Goal: Transaction & Acquisition: Purchase product/service

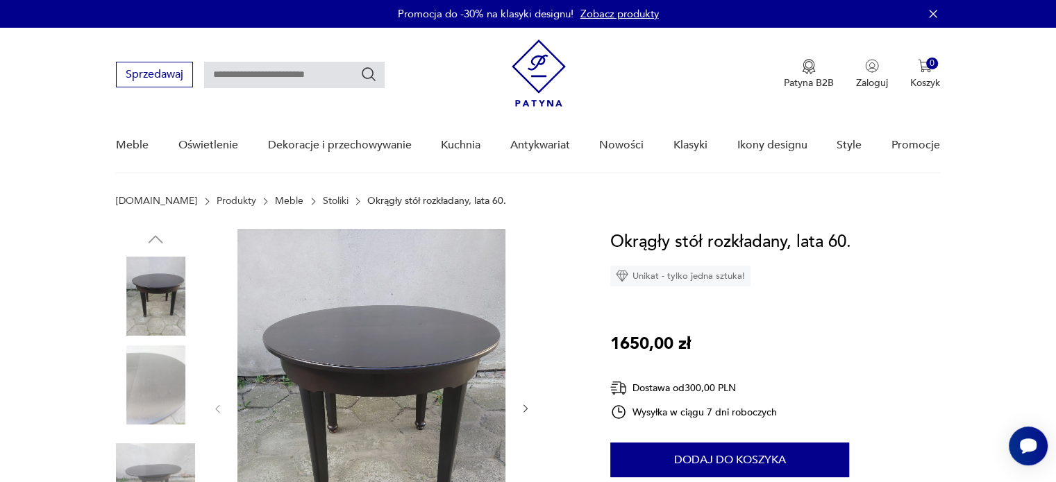
click at [422, 348] on img at bounding box center [371, 407] width 268 height 357
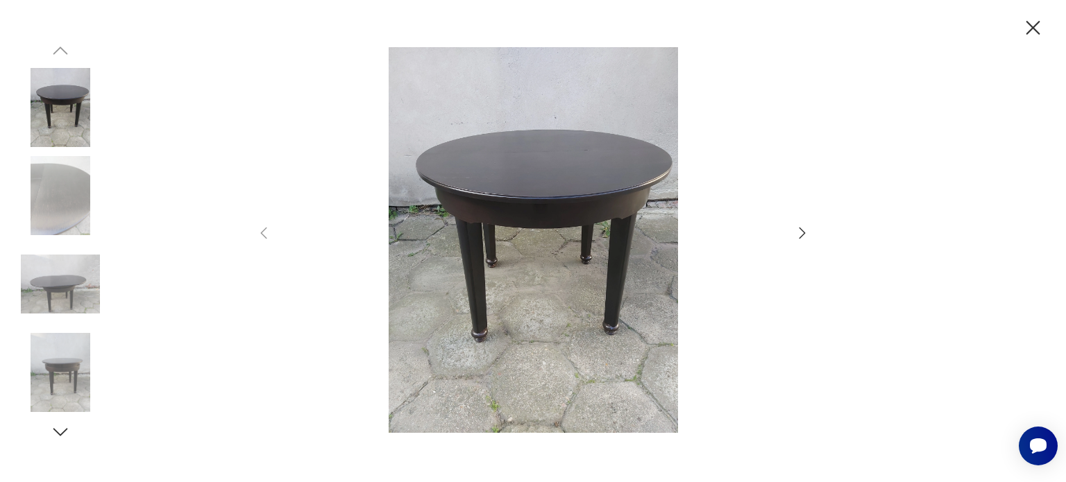
click at [801, 234] on icon "button" at bounding box center [802, 233] width 17 height 17
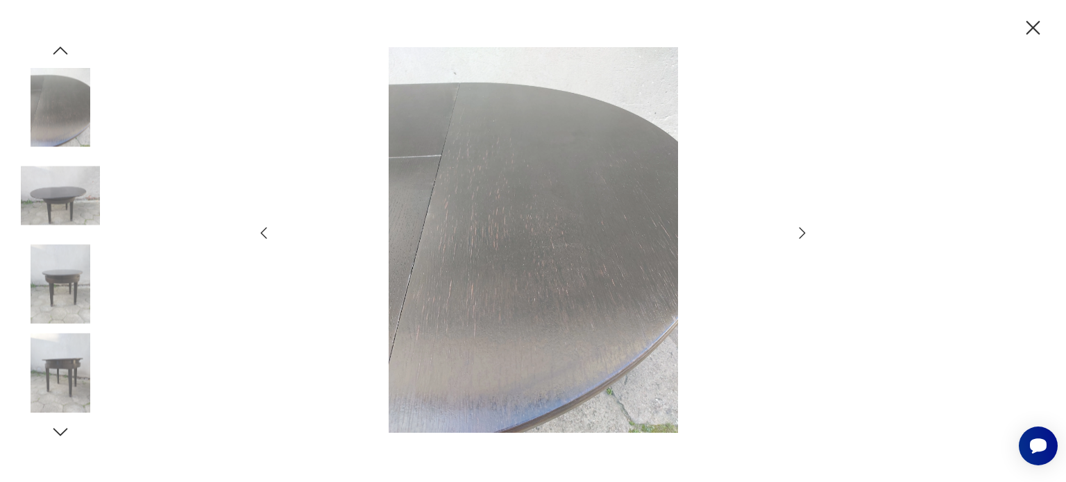
click at [801, 234] on icon "button" at bounding box center [802, 233] width 17 height 17
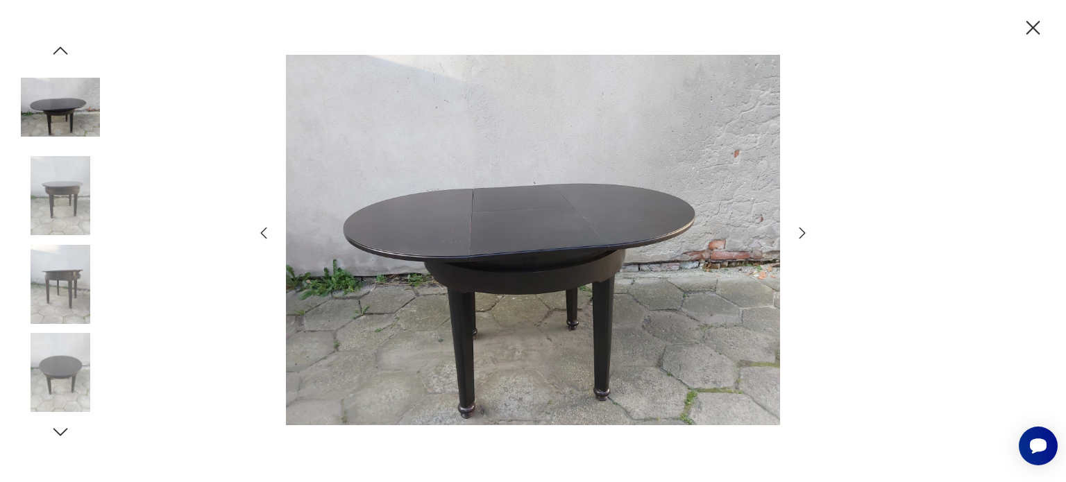
click at [801, 234] on icon "button" at bounding box center [802, 233] width 17 height 17
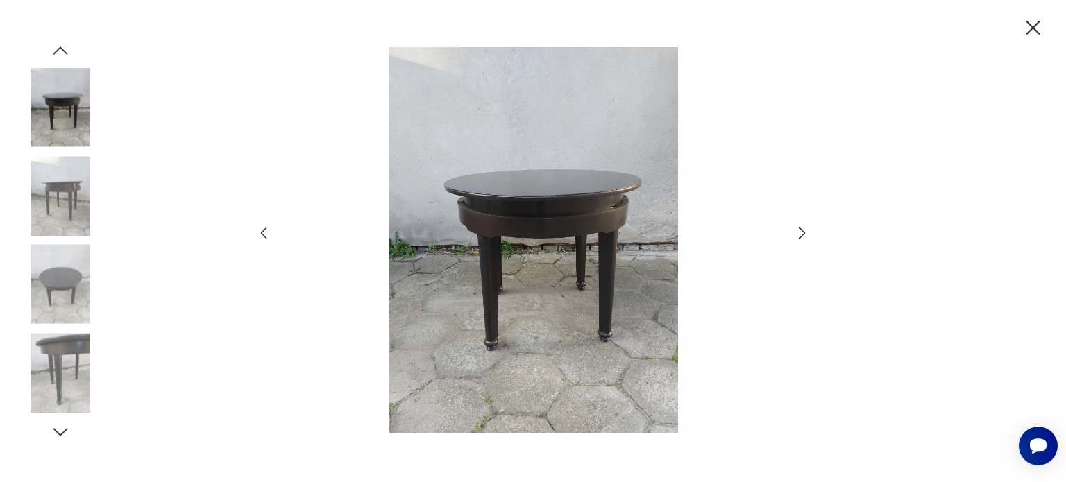
click at [801, 234] on icon "button" at bounding box center [802, 233] width 17 height 17
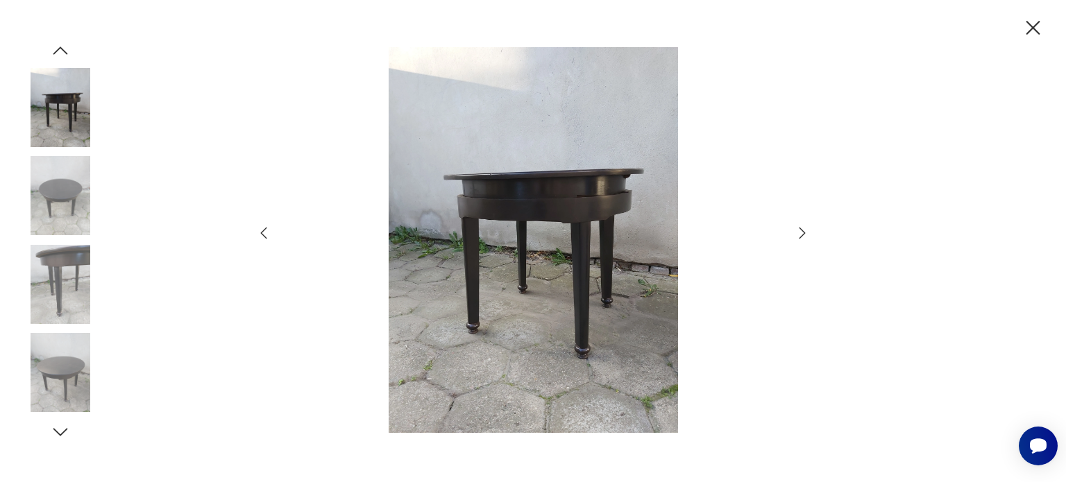
click at [801, 234] on icon "button" at bounding box center [802, 233] width 17 height 17
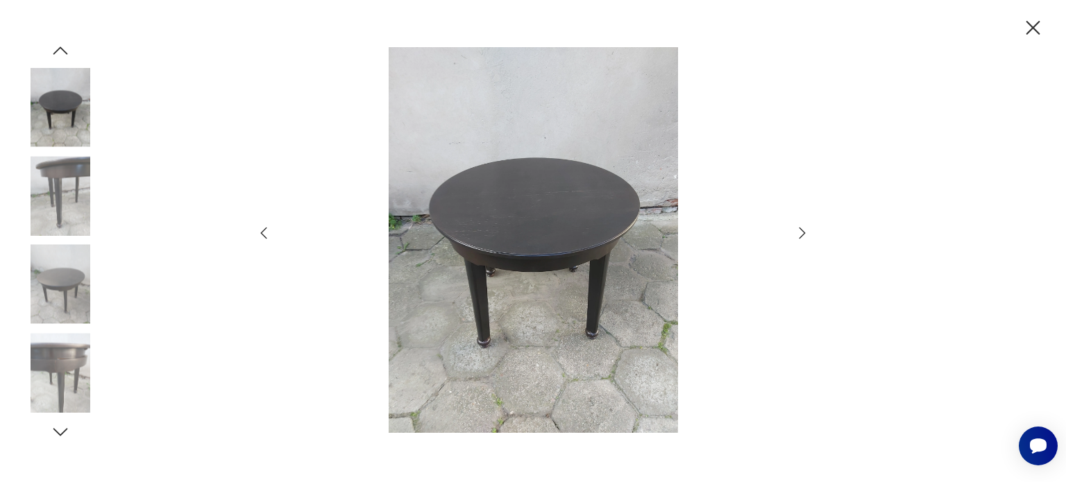
click at [801, 234] on icon "button" at bounding box center [802, 233] width 17 height 17
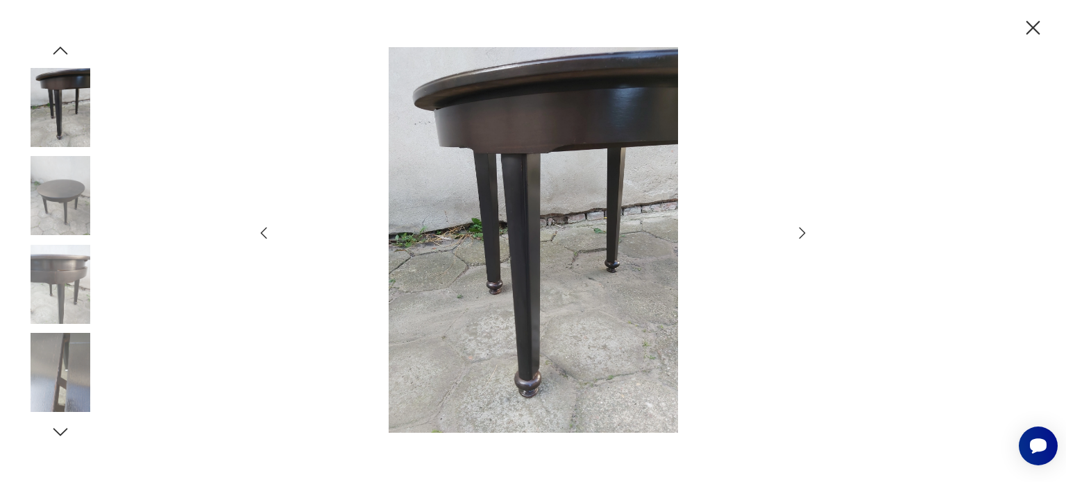
click at [801, 234] on icon "button" at bounding box center [802, 233] width 17 height 17
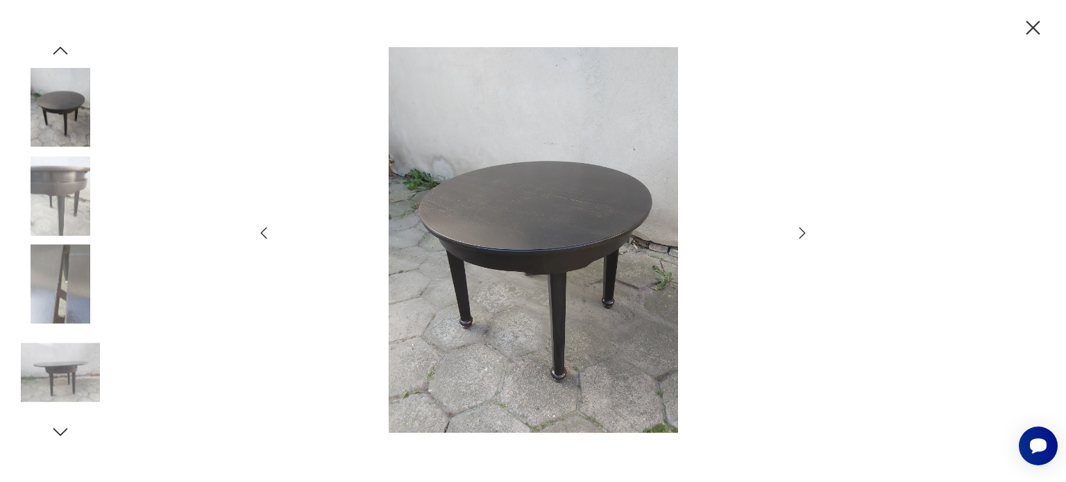
click at [801, 234] on icon "button" at bounding box center [802, 233] width 17 height 17
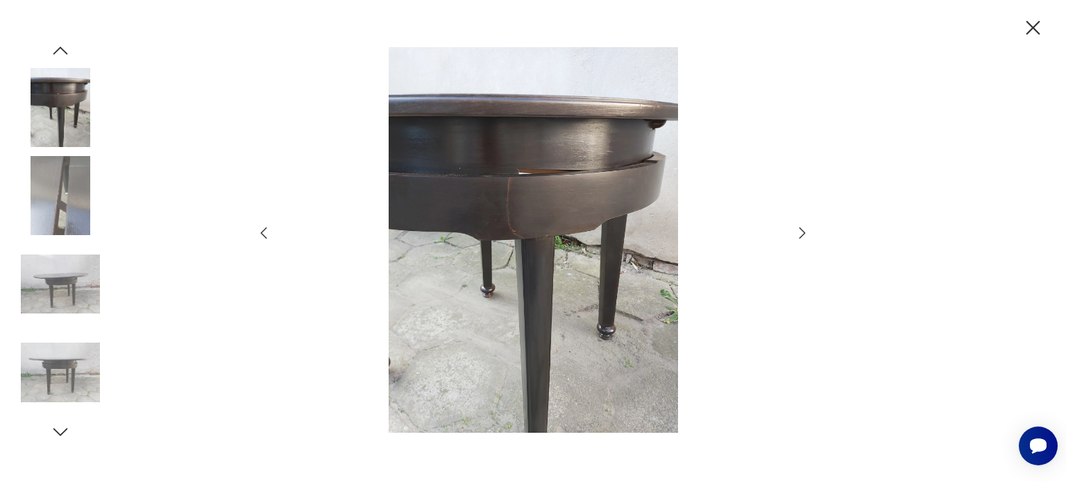
click at [801, 234] on icon "button" at bounding box center [802, 233] width 17 height 17
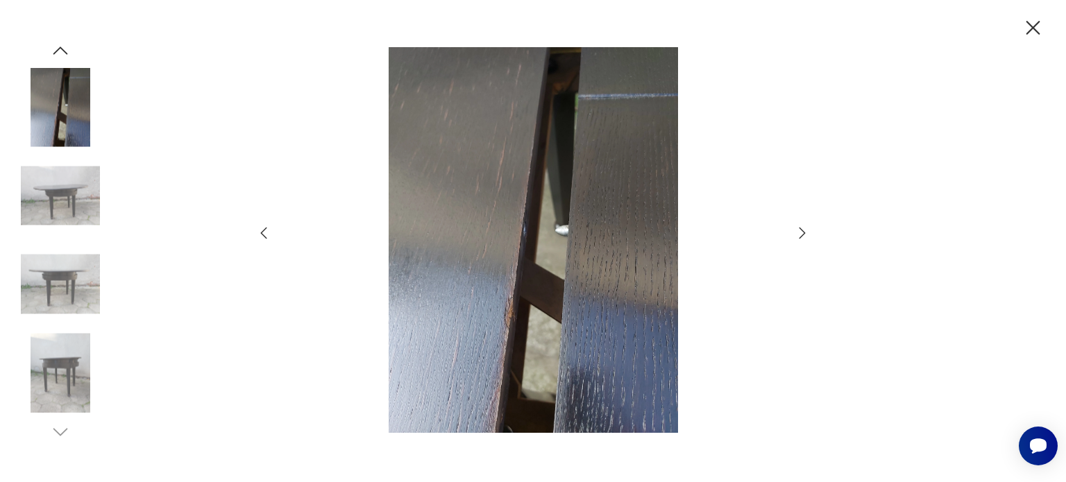
click at [801, 234] on icon "button" at bounding box center [802, 233] width 17 height 17
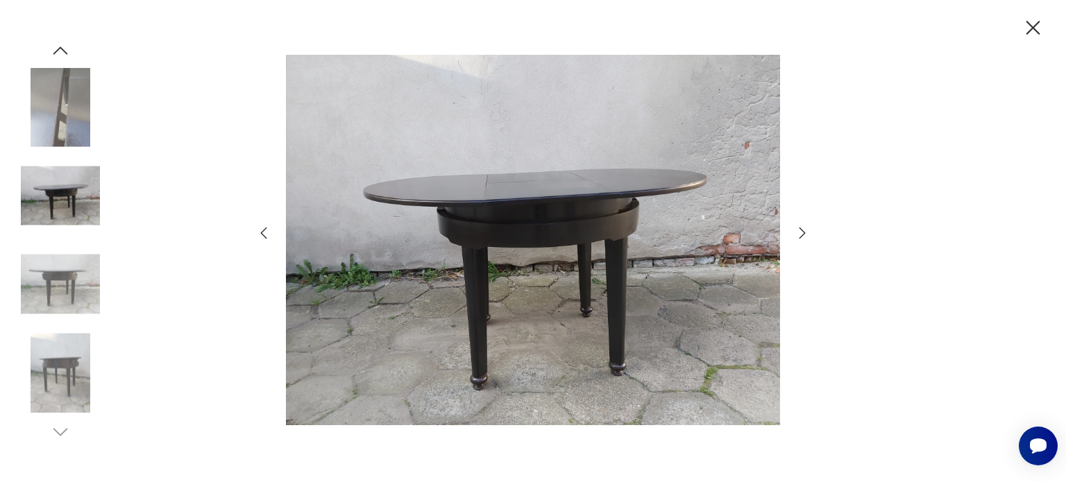
click at [801, 234] on icon "button" at bounding box center [802, 233] width 17 height 17
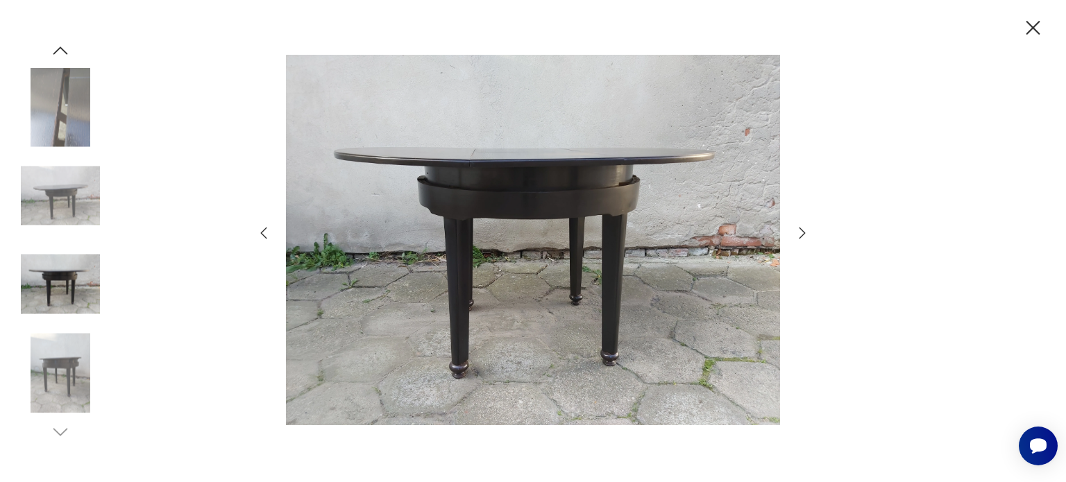
click at [1041, 24] on icon "button" at bounding box center [1033, 28] width 24 height 24
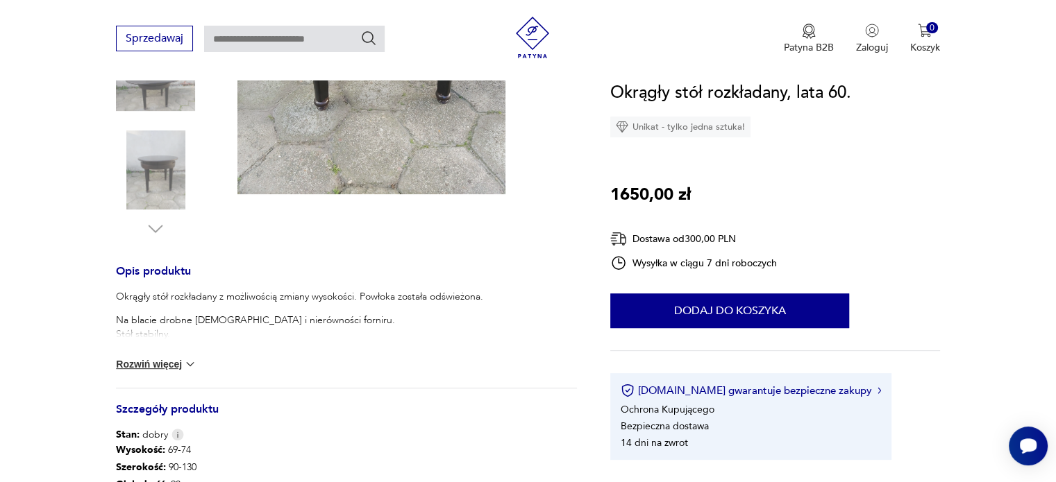
scroll to position [406, 0]
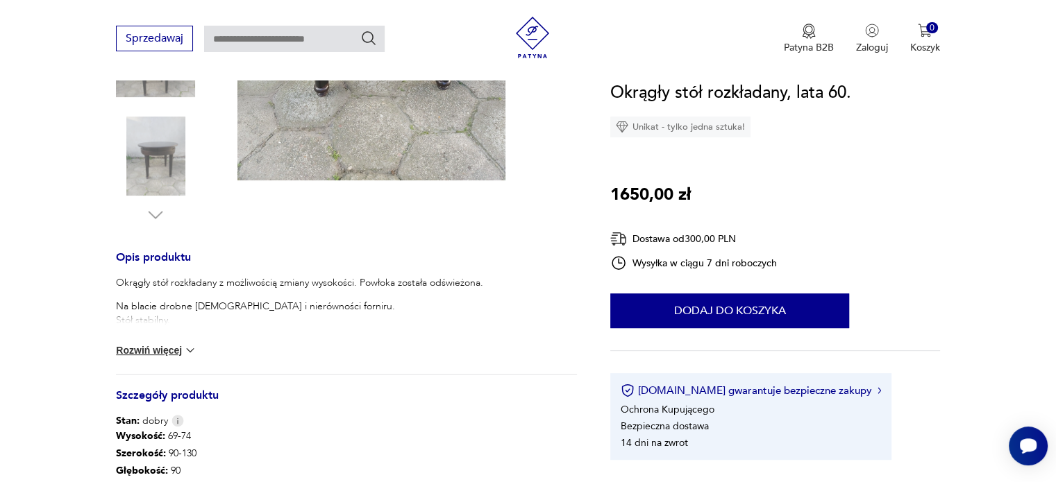
click at [193, 344] on img at bounding box center [190, 351] width 14 height 14
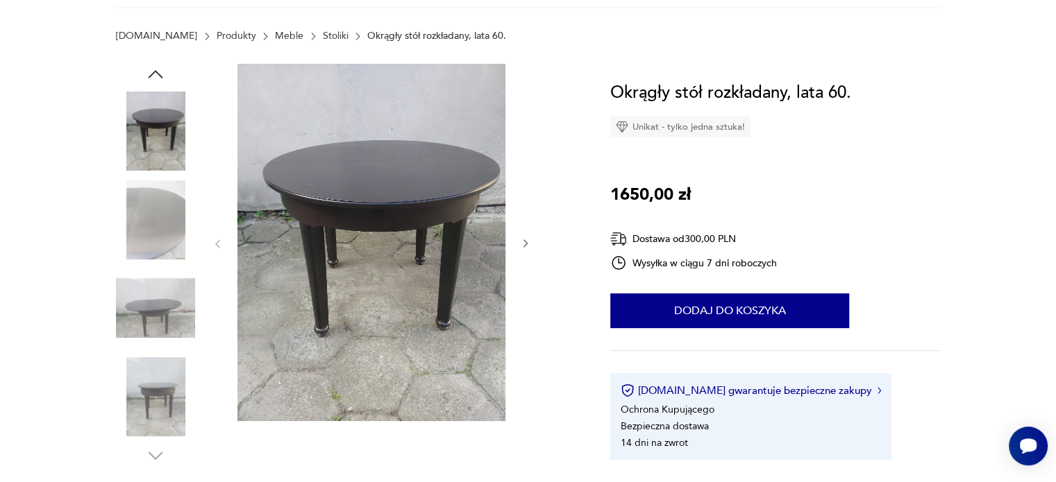
scroll to position [119, 0]
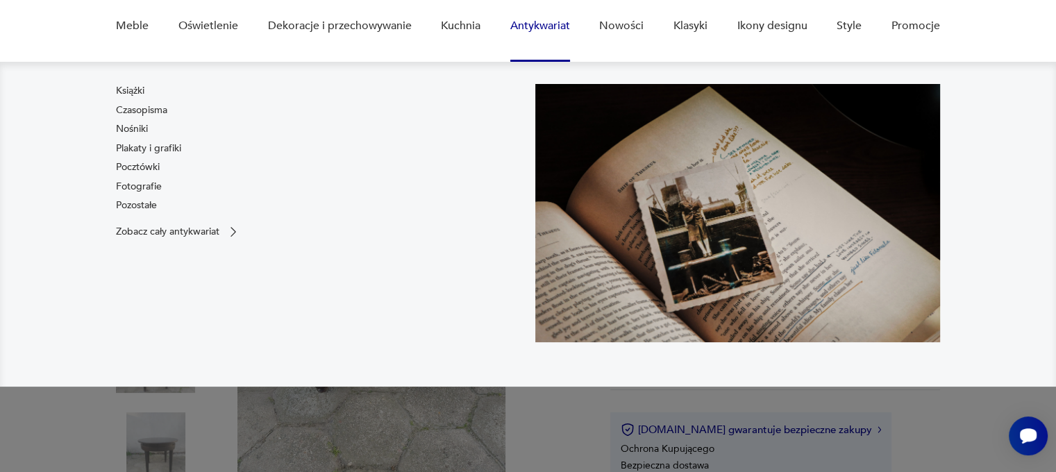
click at [530, 28] on link "Antykwariat" at bounding box center [540, 25] width 60 height 53
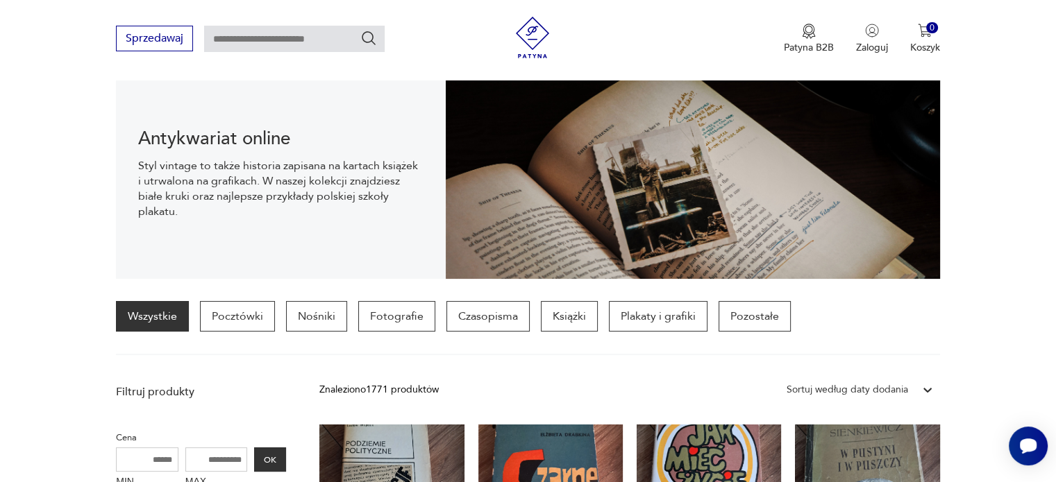
scroll to position [205, 0]
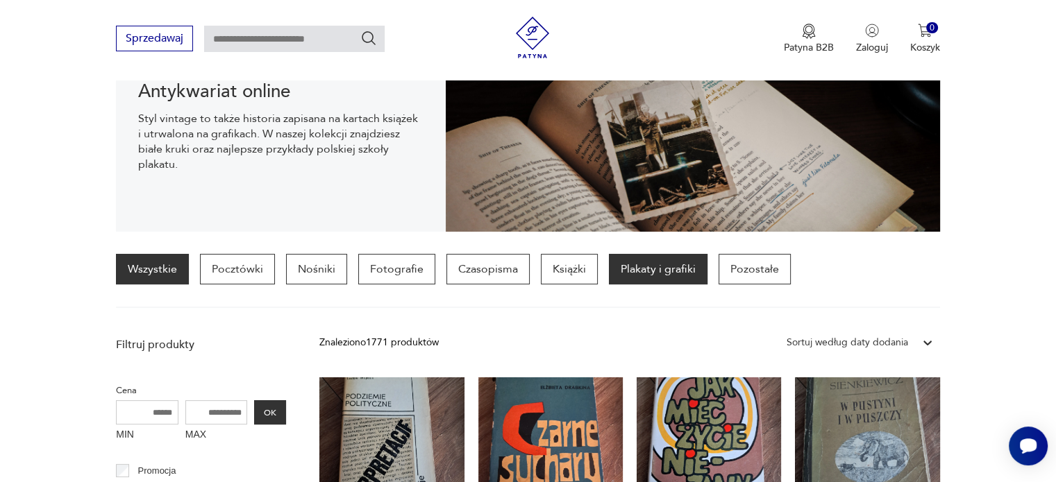
click at [666, 267] on p "Plakaty i grafiki" at bounding box center [658, 269] width 99 height 31
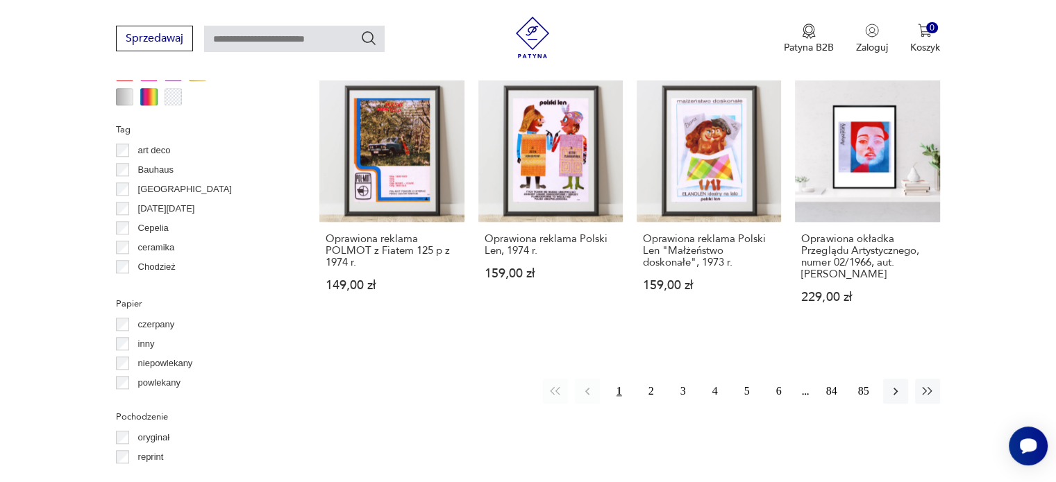
scroll to position [1416, 0]
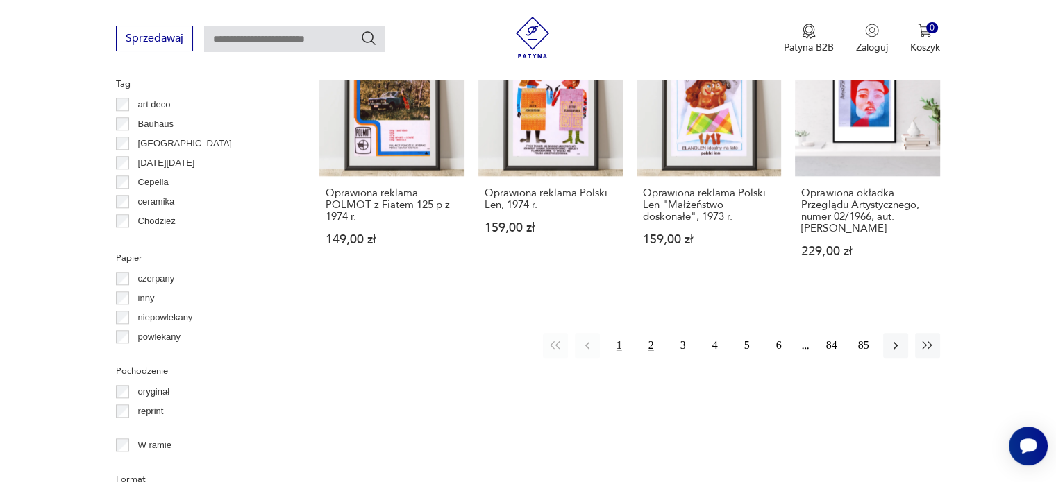
click at [648, 333] on button "2" at bounding box center [651, 345] width 25 height 25
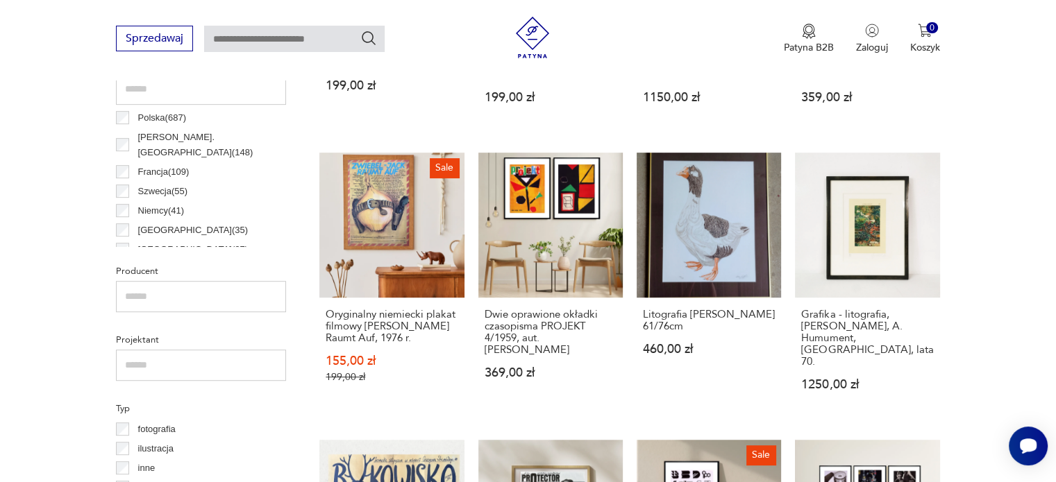
scroll to position [770, 0]
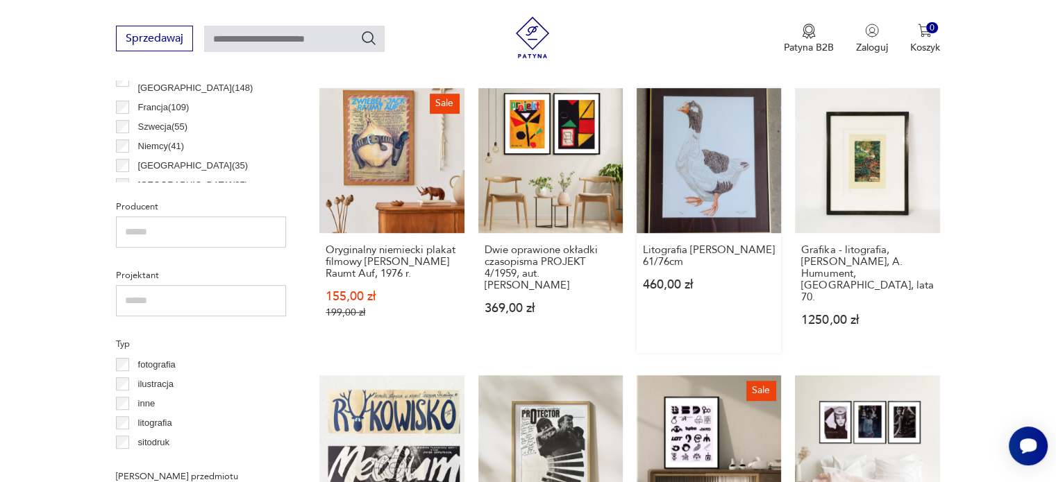
click at [714, 167] on link "Litografia [PERSON_NAME] 61/76cm 460,00 zł" at bounding box center [709, 220] width 144 height 264
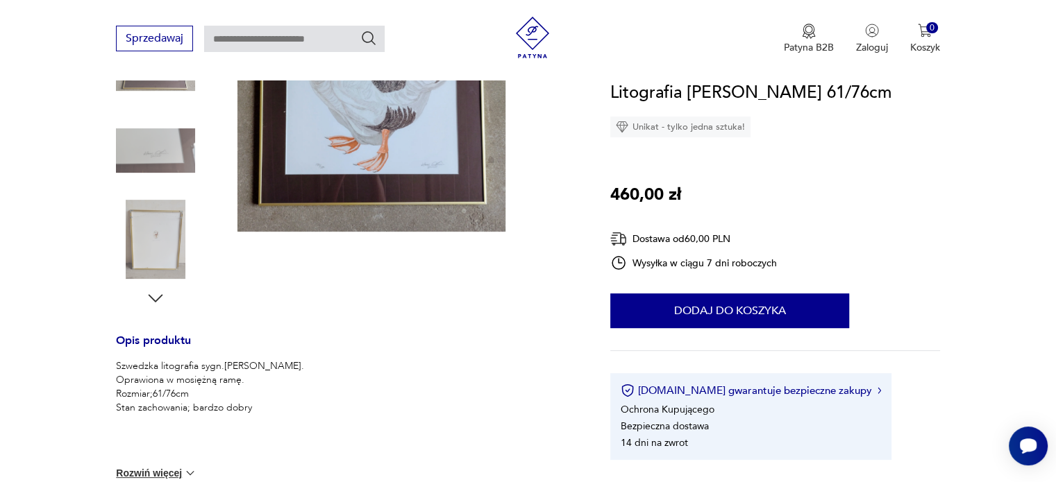
scroll to position [350, 0]
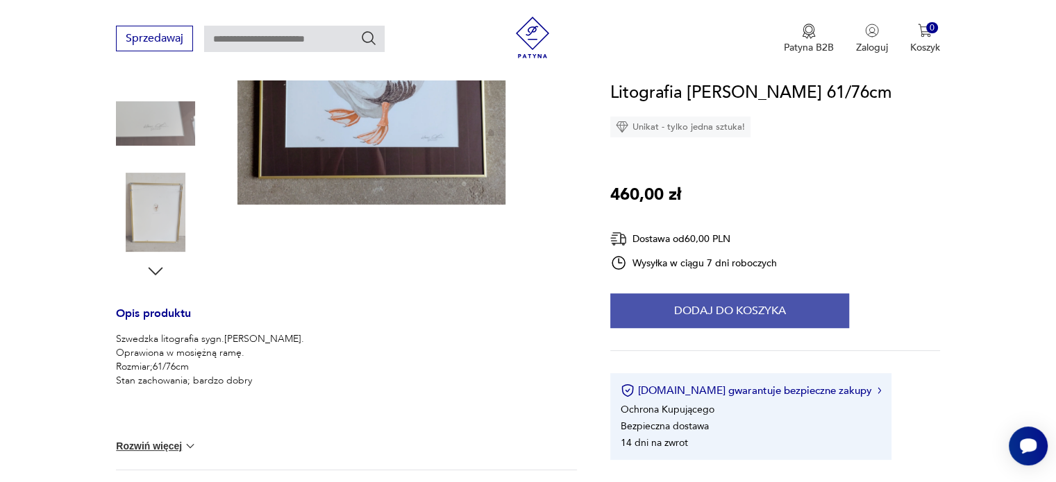
click at [773, 308] on button "Dodaj do koszyka" at bounding box center [729, 311] width 239 height 35
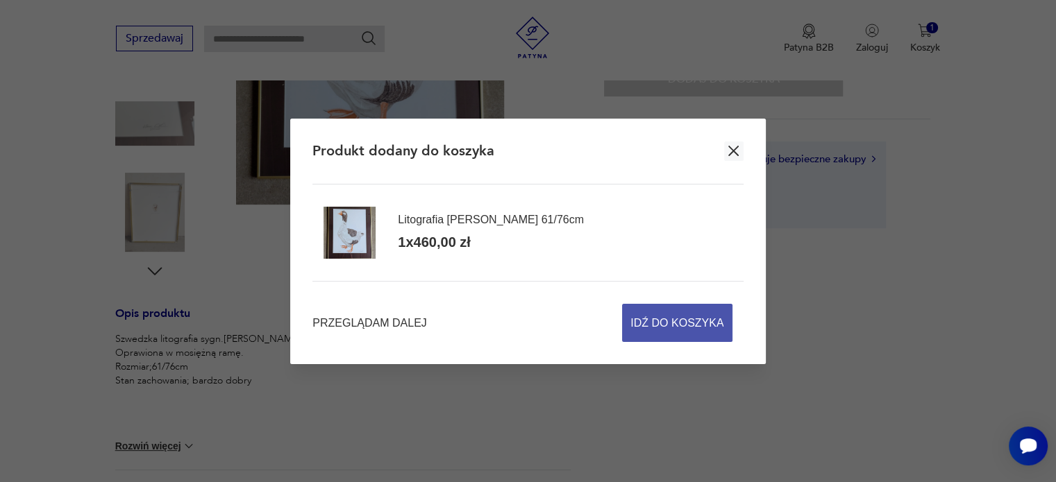
click at [718, 317] on span "Idź do koszyka" at bounding box center [676, 323] width 93 height 37
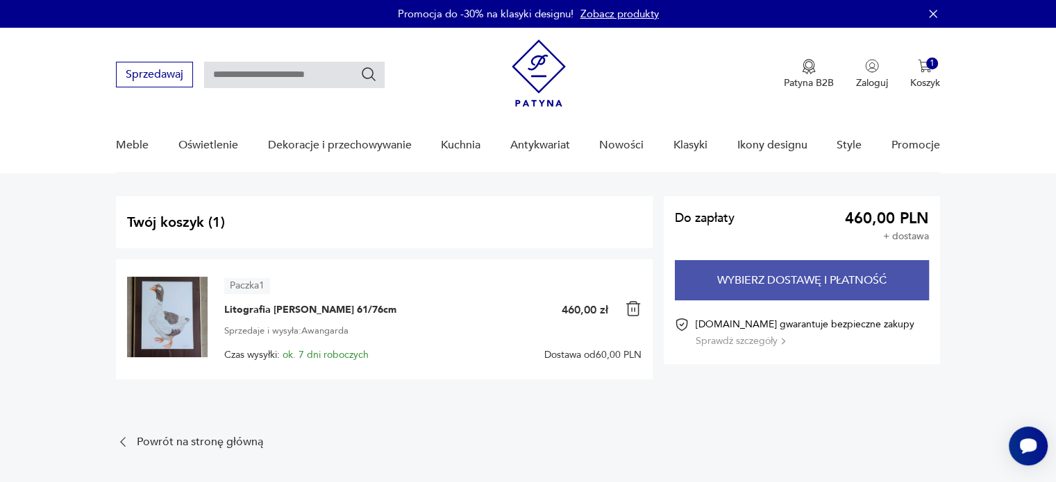
click at [783, 287] on button "Wybierz dostawę i płatność" at bounding box center [802, 280] width 254 height 40
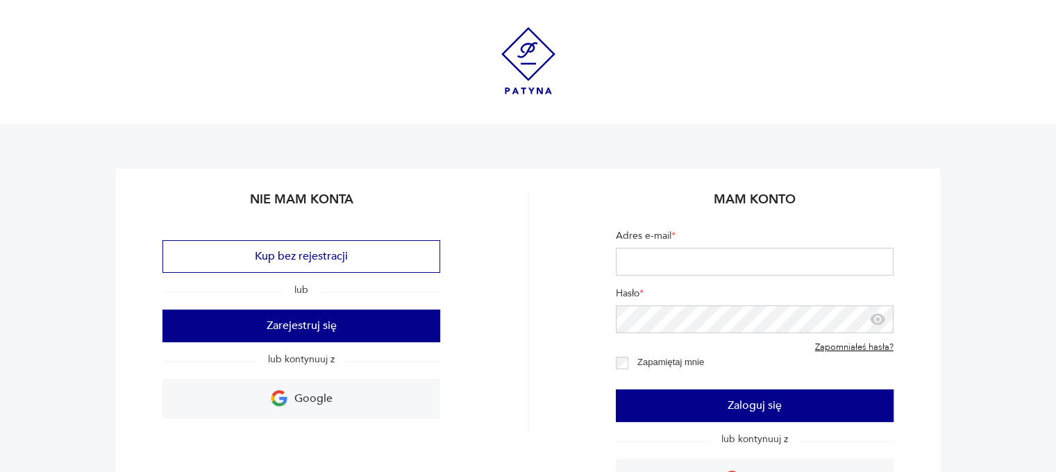
scroll to position [275, 0]
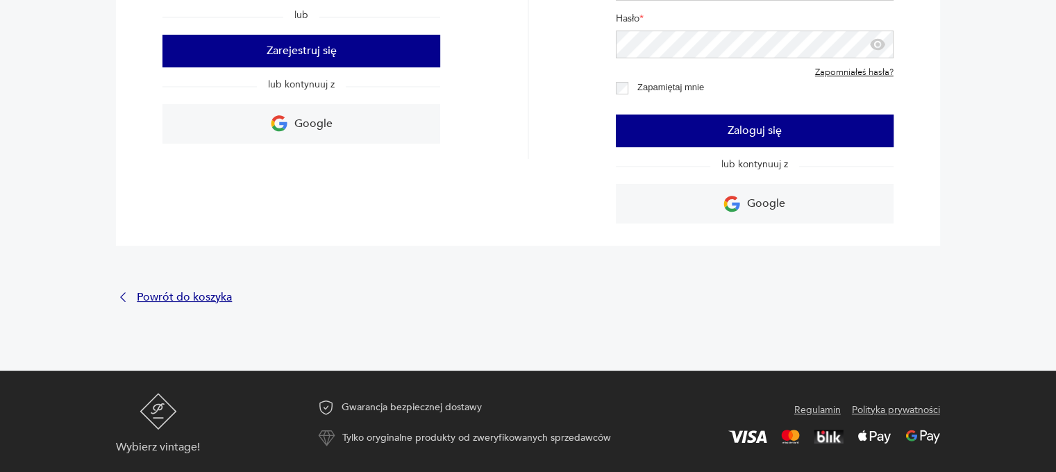
click at [169, 293] on p "Powrót do koszyka" at bounding box center [184, 297] width 95 height 9
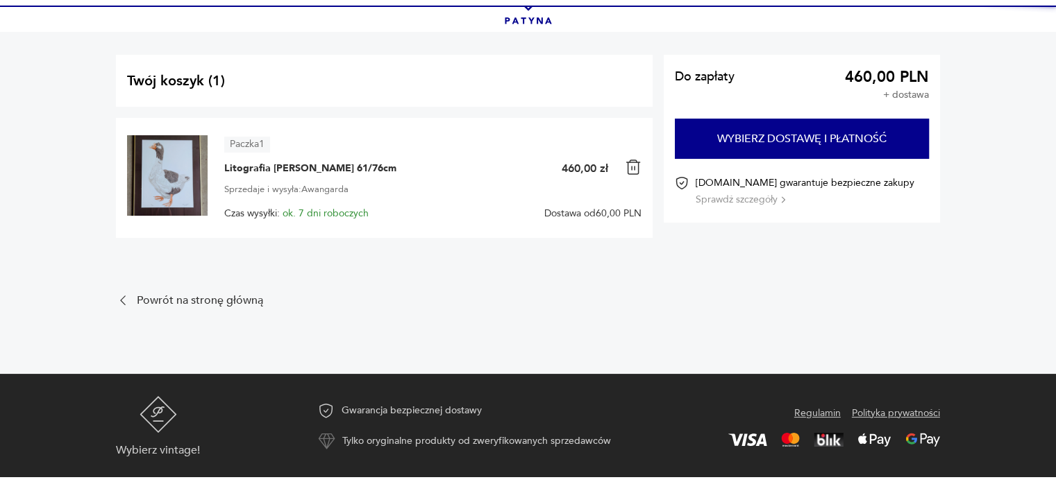
scroll to position [75, 0]
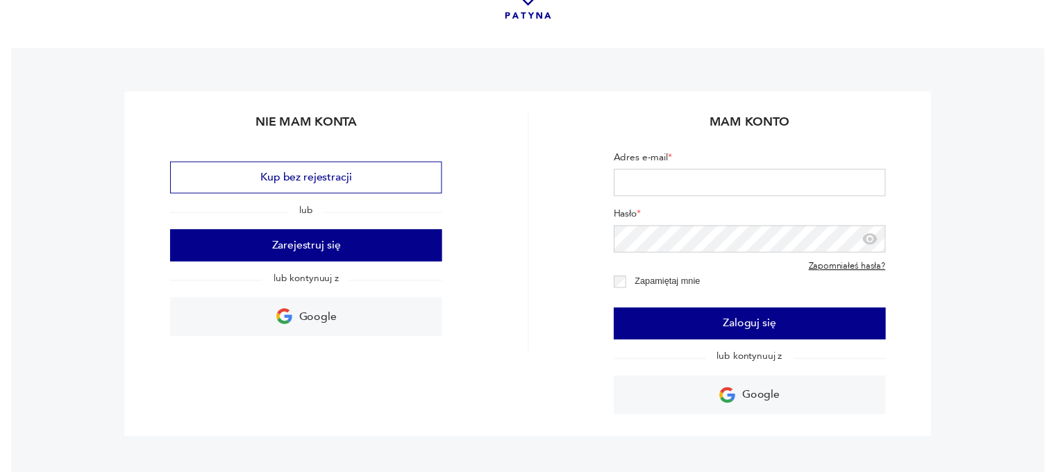
scroll to position [275, 0]
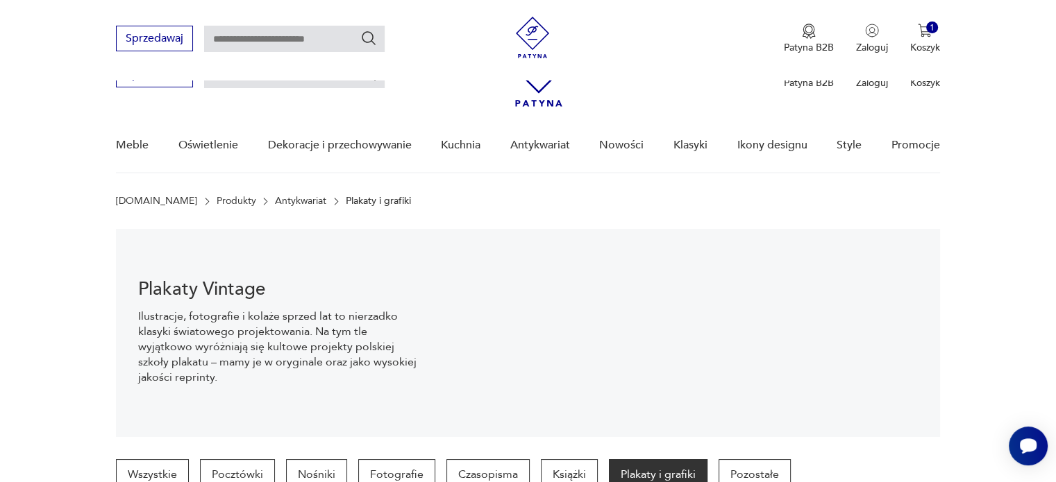
scroll to position [770, 0]
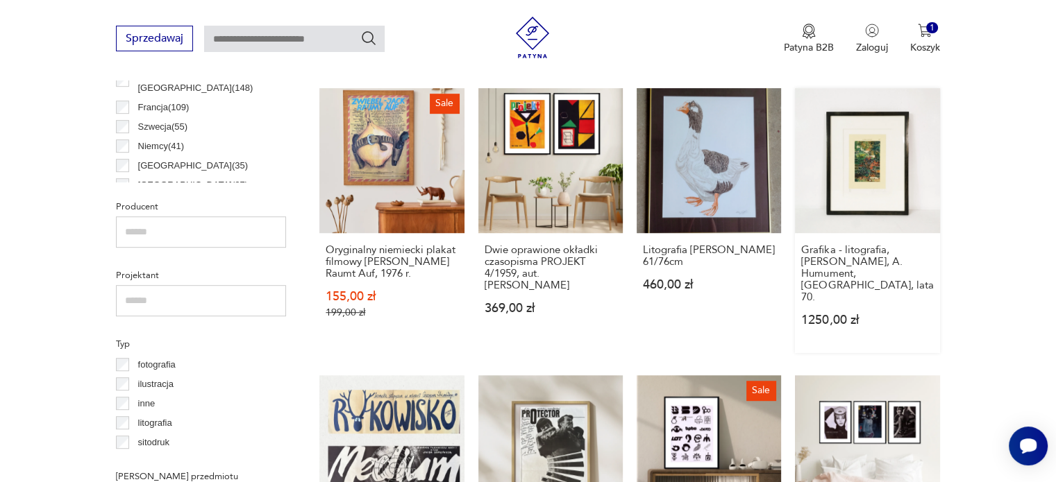
click at [853, 186] on link "Grafika - litografia, [PERSON_NAME], A. Humument, [GEOGRAPHIC_DATA], lata 70. 1…" at bounding box center [867, 220] width 144 height 264
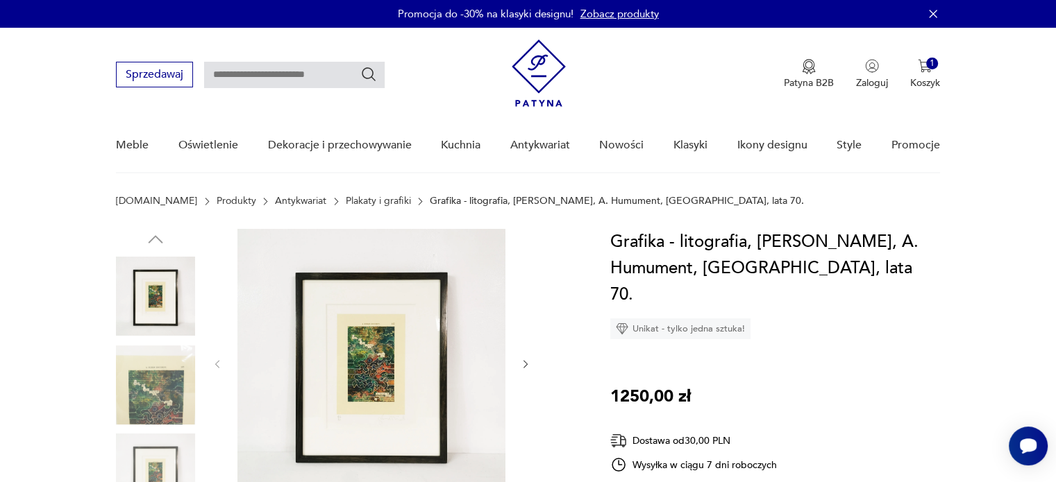
click at [391, 368] on img at bounding box center [371, 363] width 268 height 268
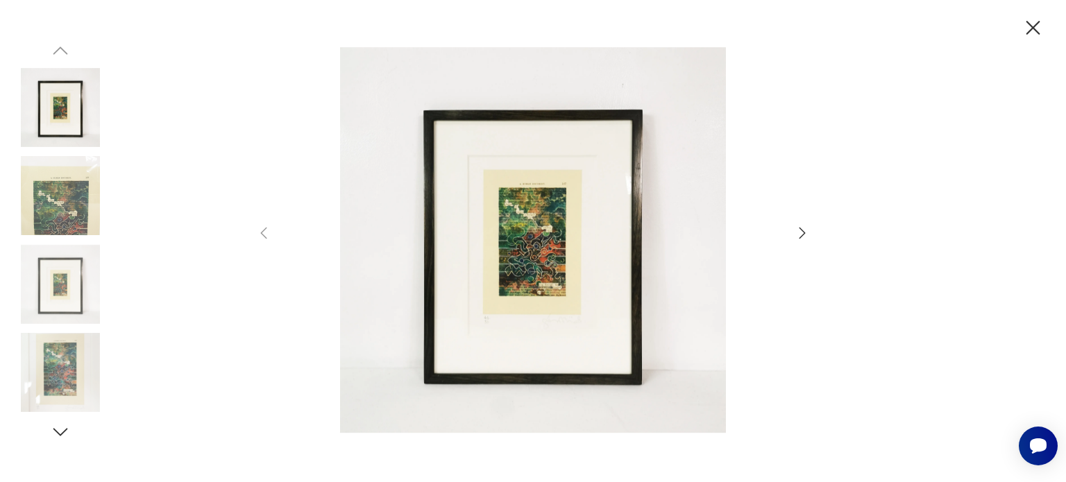
click at [800, 225] on icon "button" at bounding box center [802, 233] width 17 height 17
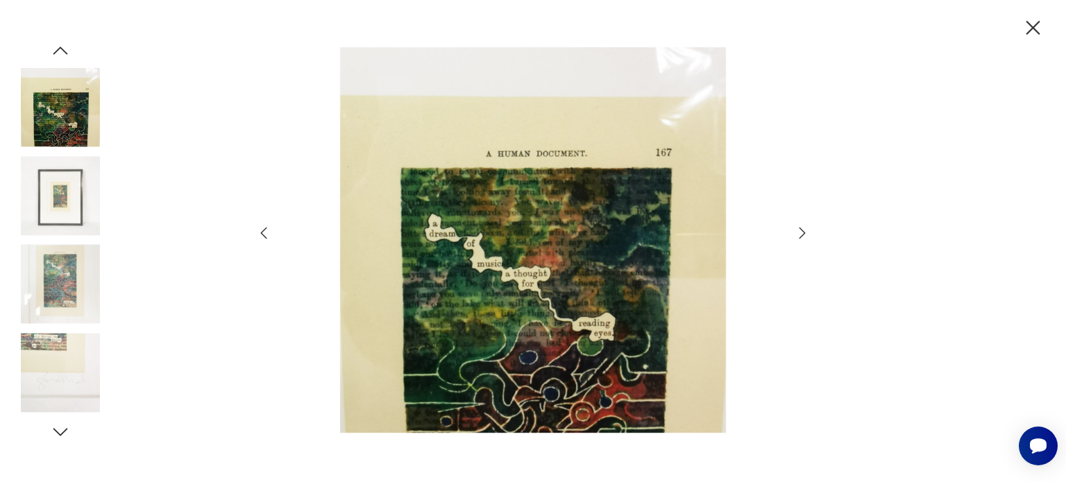
click at [1029, 28] on icon "button" at bounding box center [1033, 28] width 24 height 24
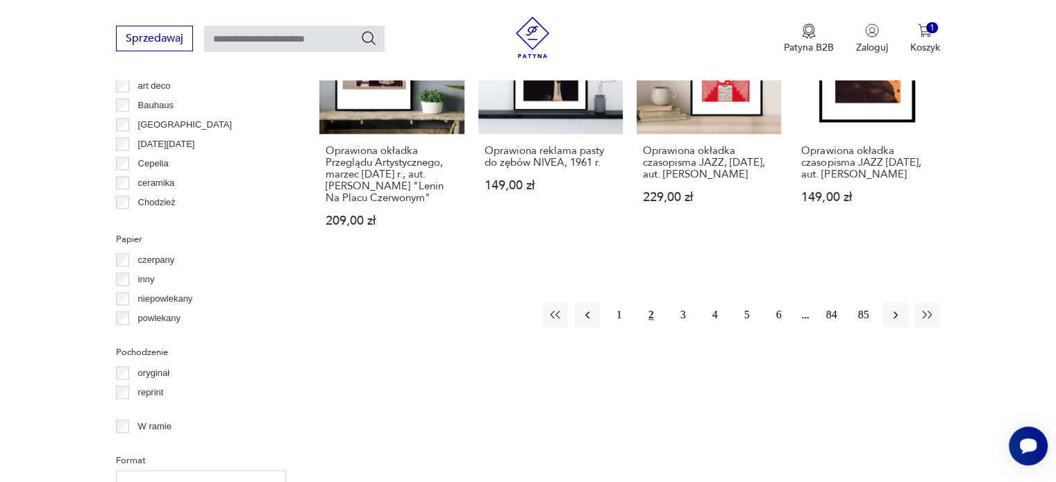
scroll to position [1499, 0]
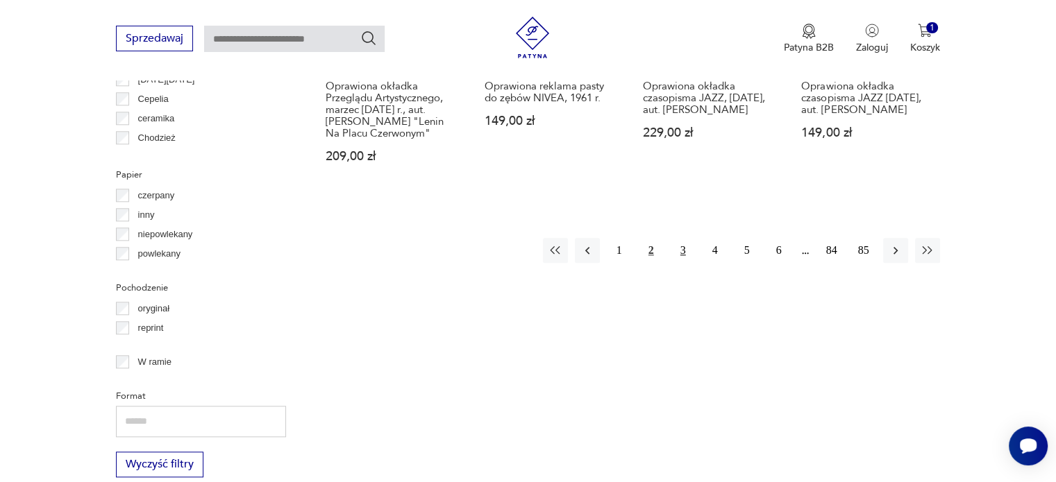
click at [685, 255] on button "3" at bounding box center [683, 250] width 25 height 25
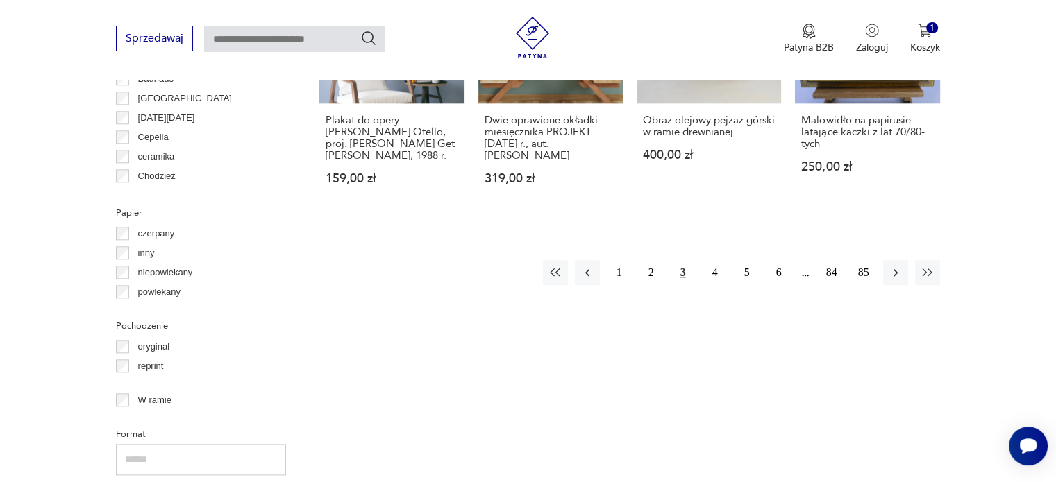
scroll to position [1480, 0]
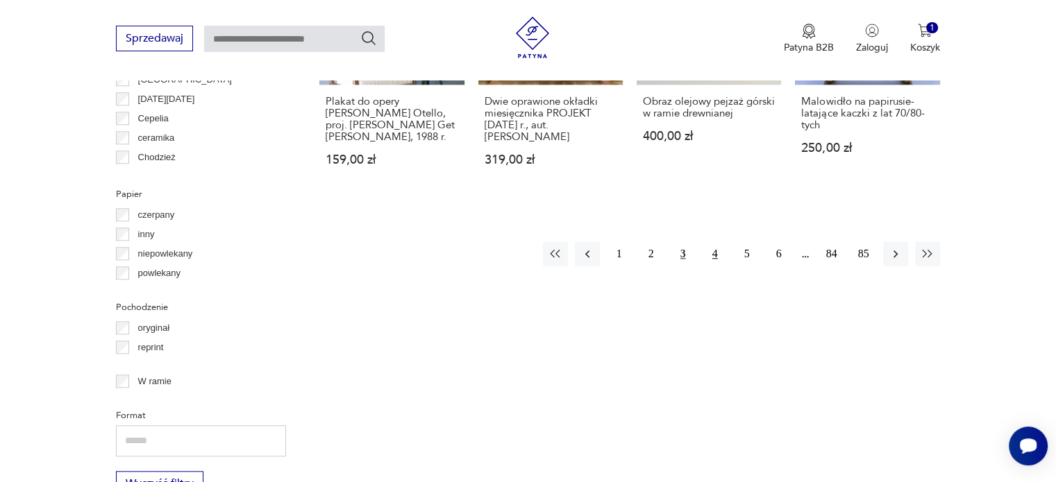
click at [716, 249] on button "4" at bounding box center [714, 254] width 25 height 25
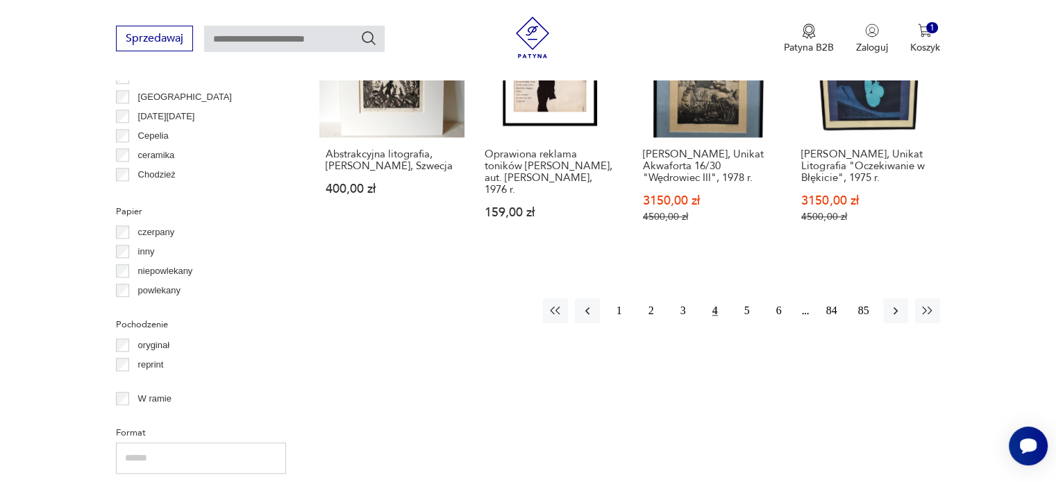
scroll to position [1472, 0]
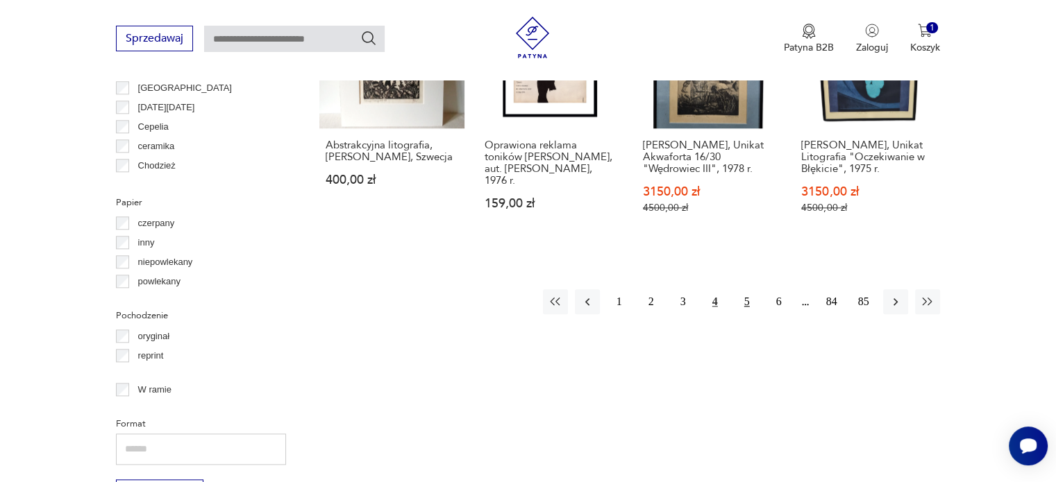
click at [744, 289] on button "5" at bounding box center [746, 301] width 25 height 25
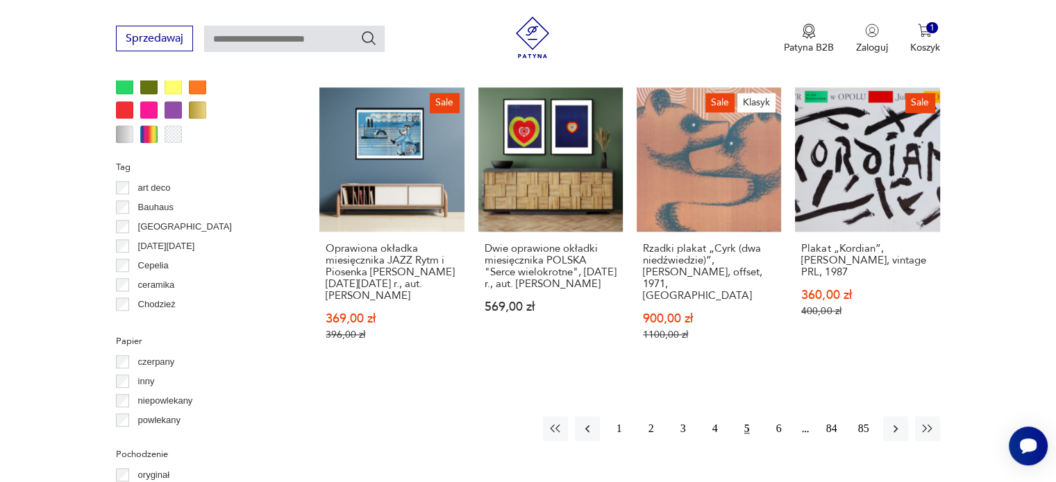
scroll to position [1425, 0]
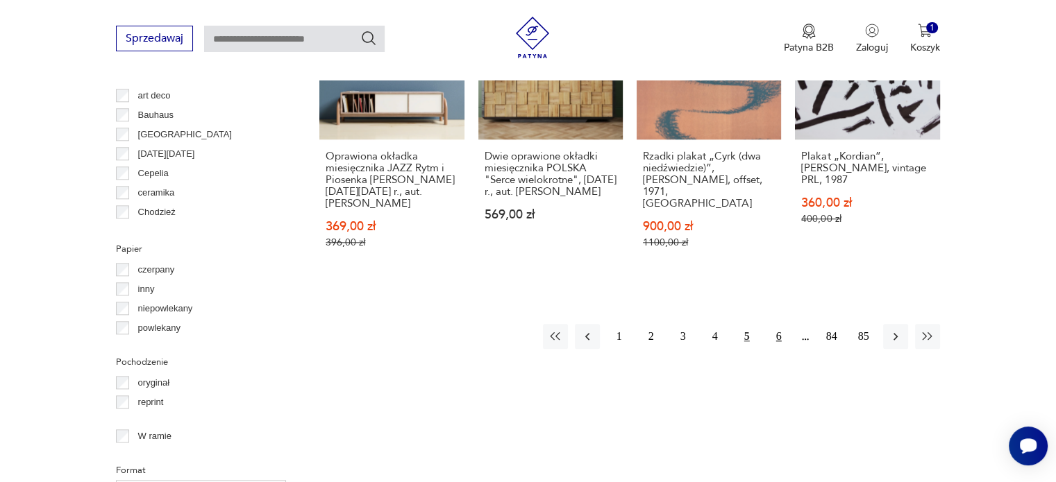
click at [779, 338] on button "6" at bounding box center [778, 336] width 25 height 25
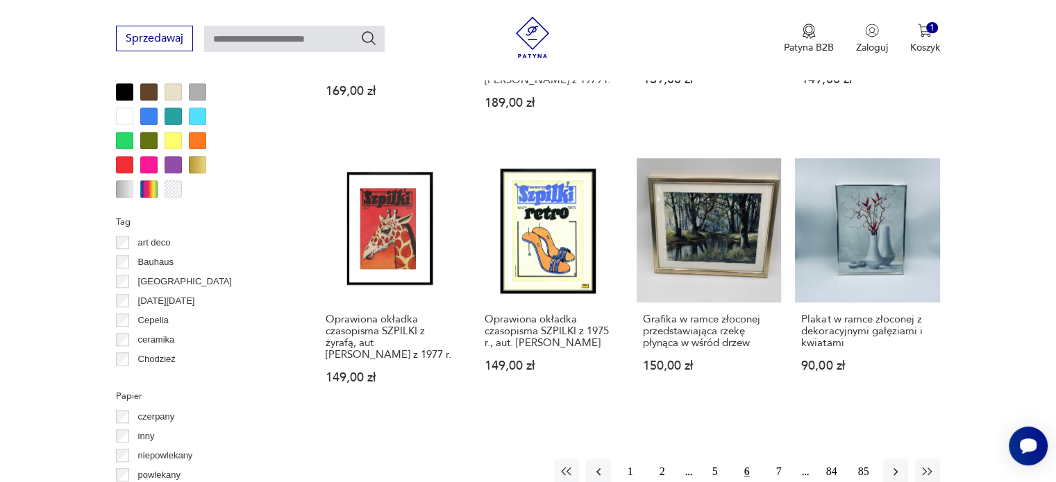
scroll to position [1333, 0]
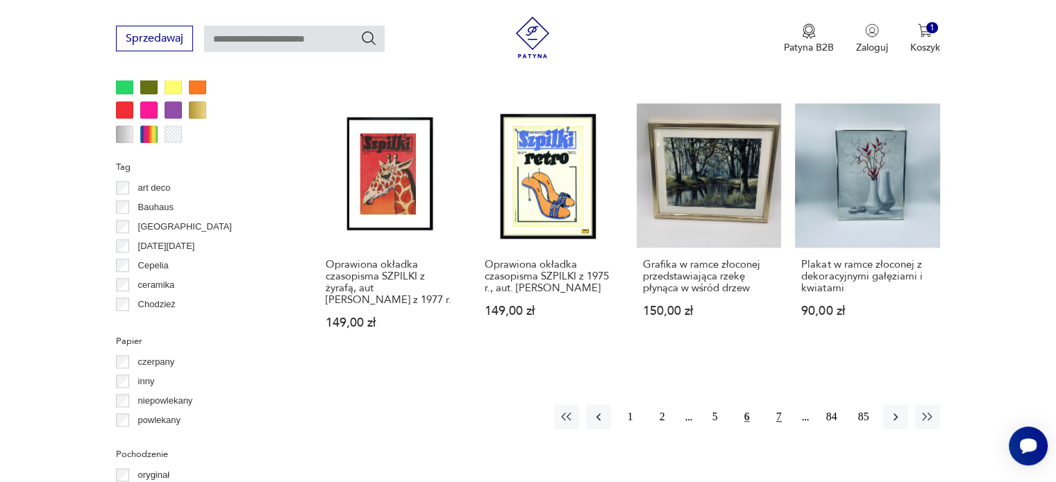
click at [778, 413] on button "7" at bounding box center [778, 417] width 25 height 25
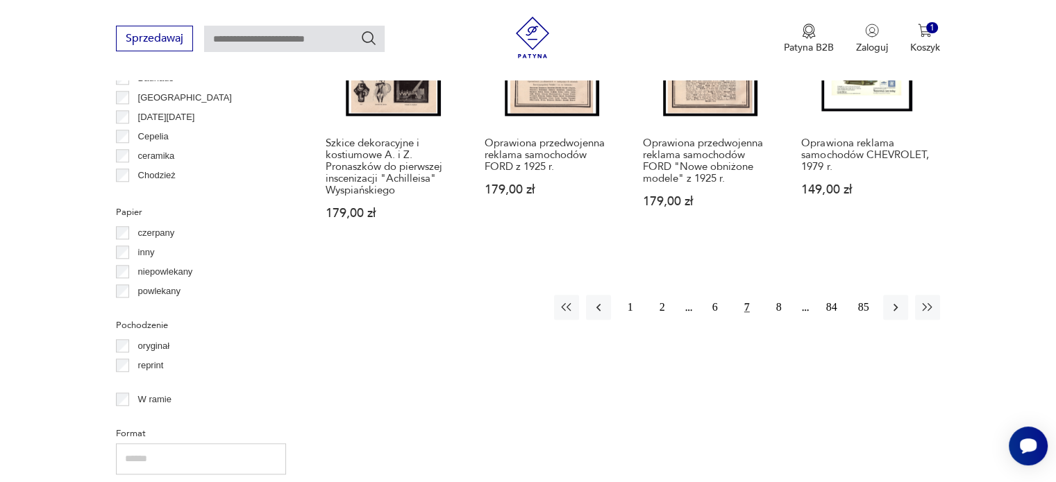
scroll to position [1499, 0]
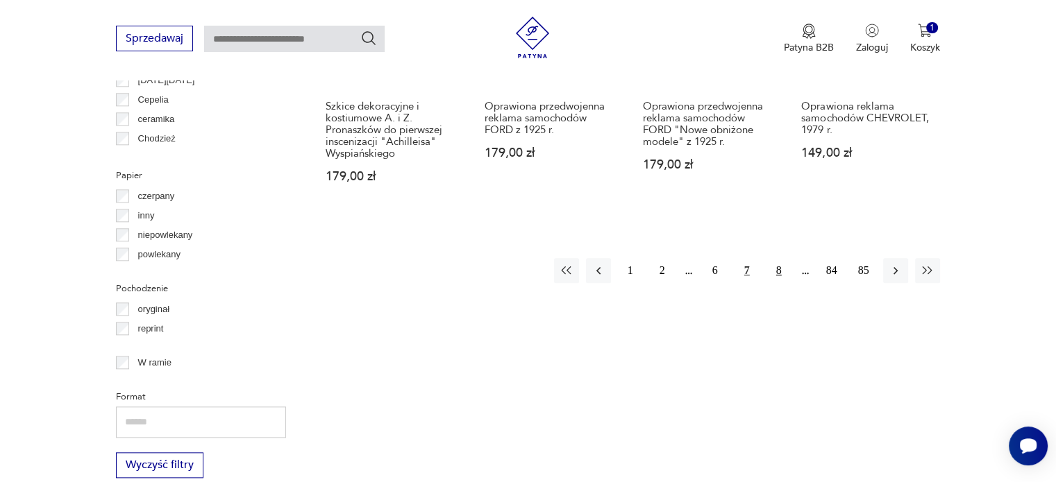
click at [775, 258] on button "8" at bounding box center [778, 270] width 25 height 25
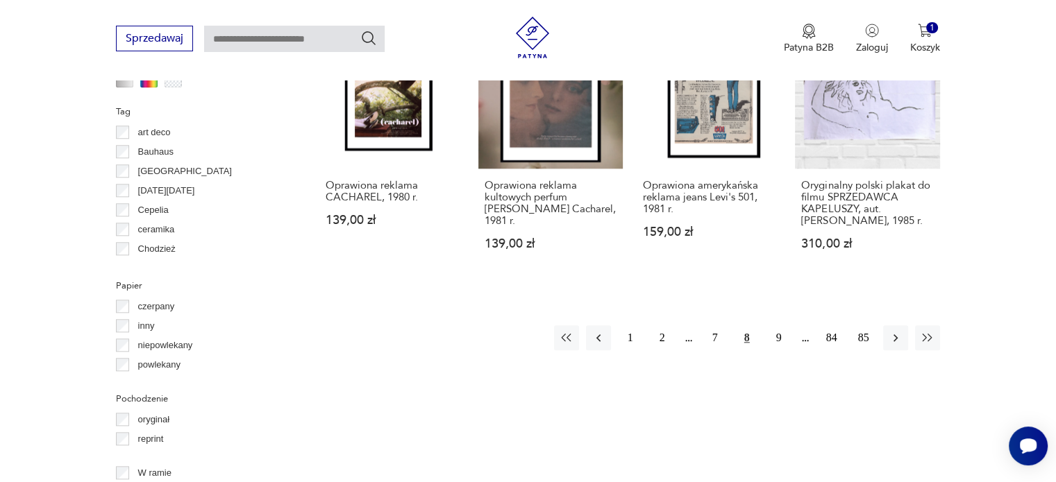
scroll to position [1471, 0]
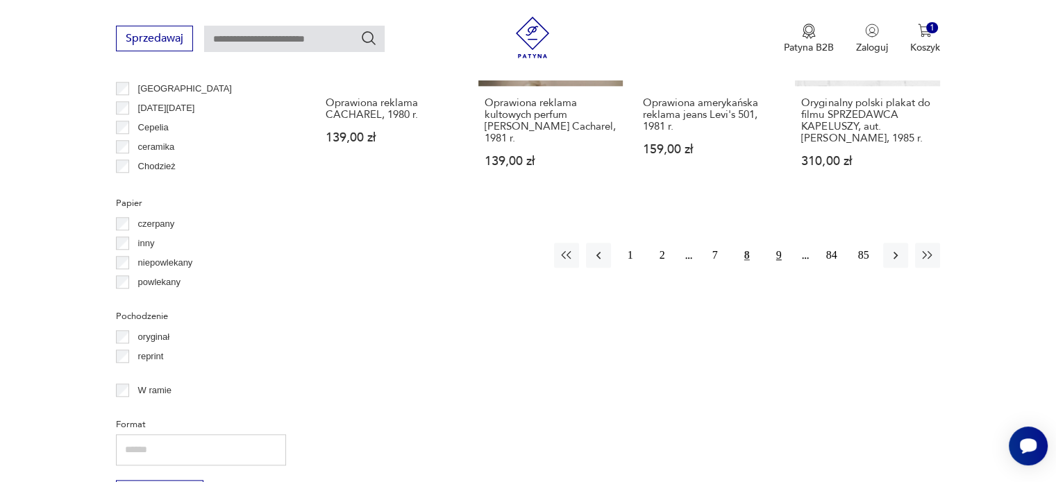
click at [780, 243] on button "9" at bounding box center [778, 255] width 25 height 25
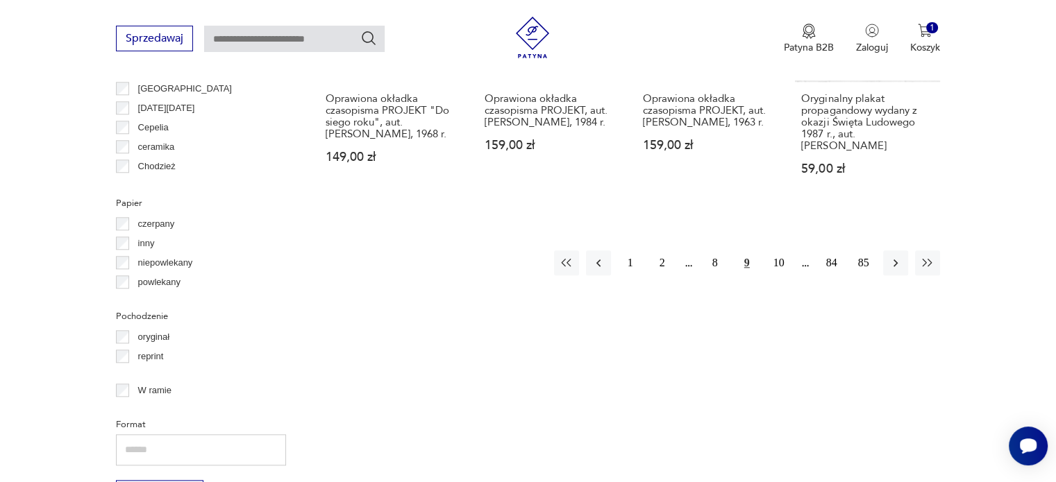
scroll to position [1490, 0]
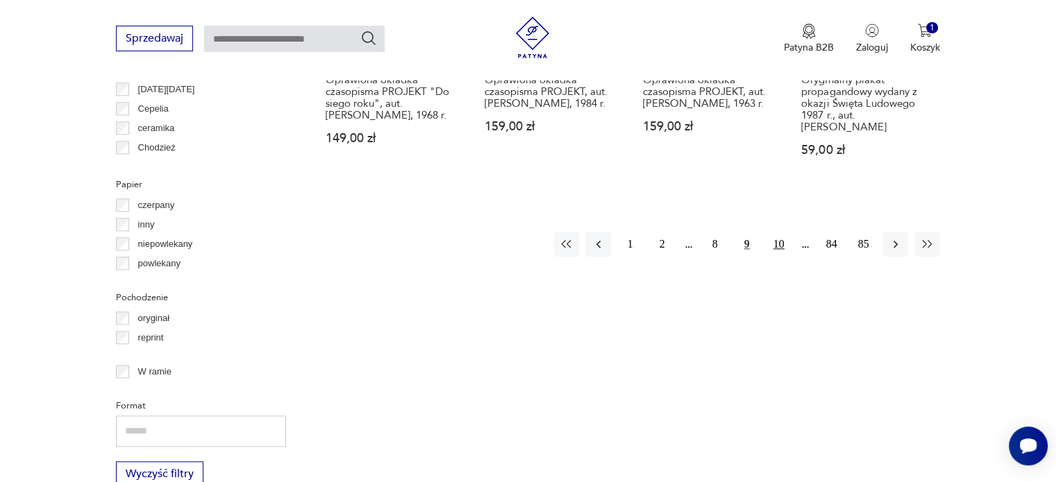
click at [781, 243] on button "10" at bounding box center [778, 244] width 25 height 25
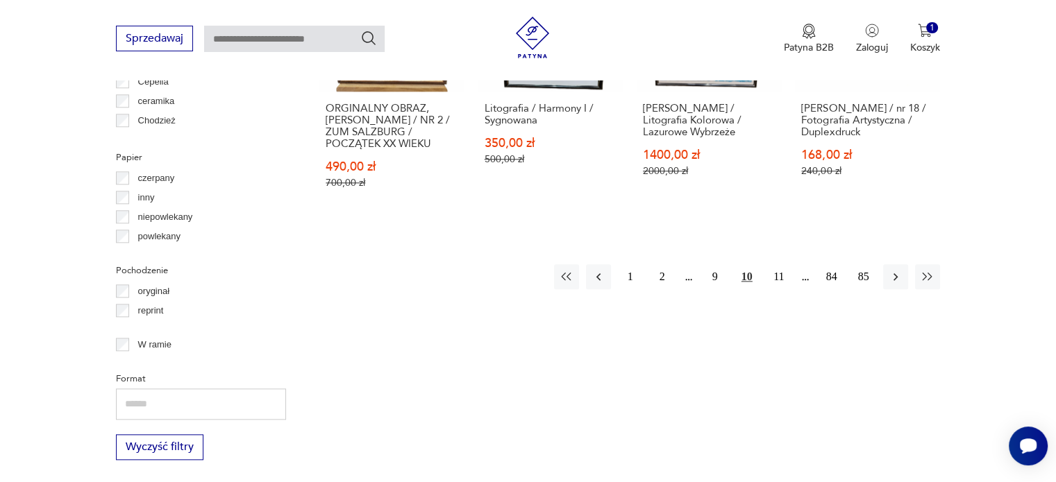
scroll to position [1563, 0]
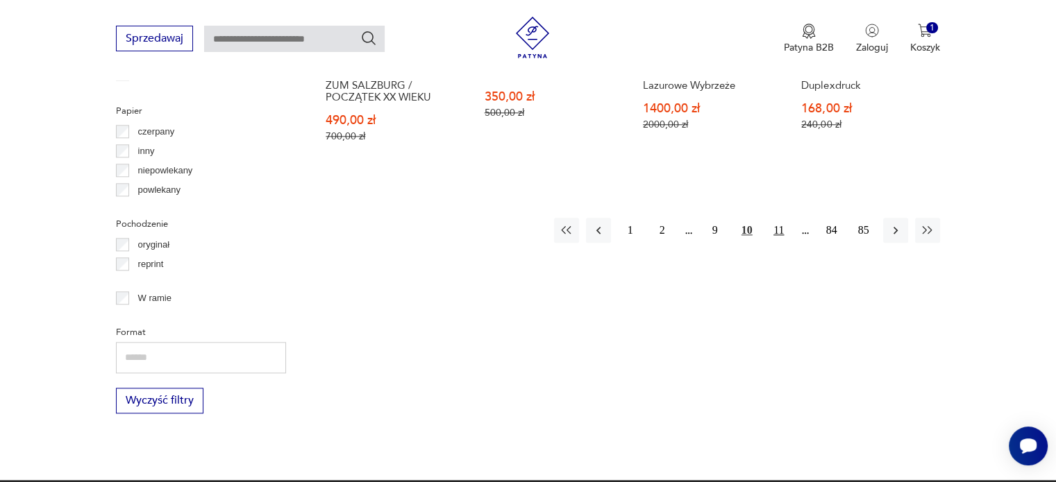
click at [780, 218] on button "11" at bounding box center [778, 230] width 25 height 25
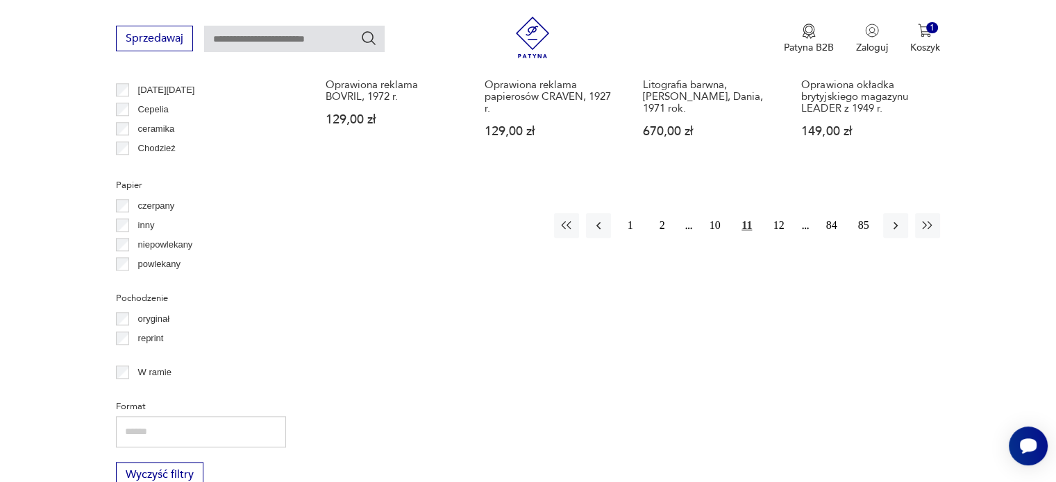
scroll to position [1508, 0]
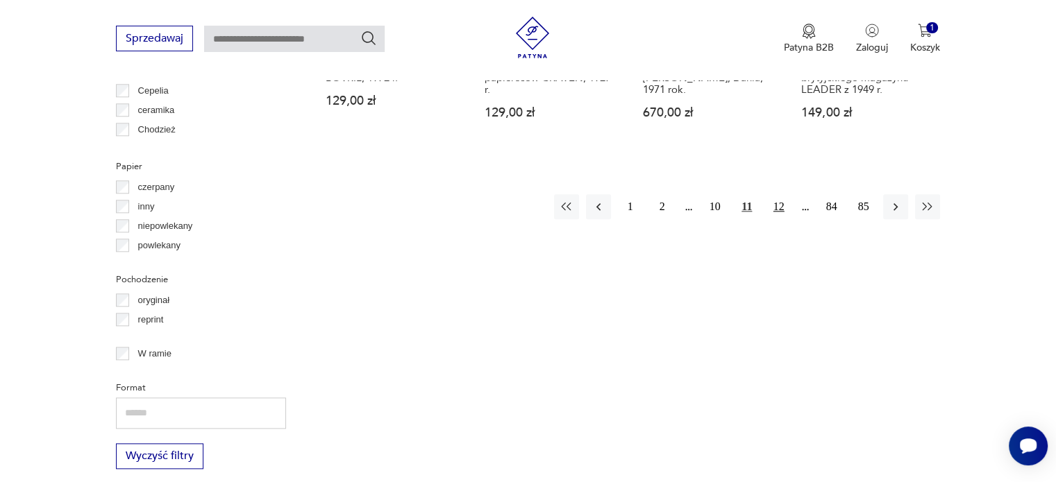
click at [782, 206] on button "12" at bounding box center [778, 206] width 25 height 25
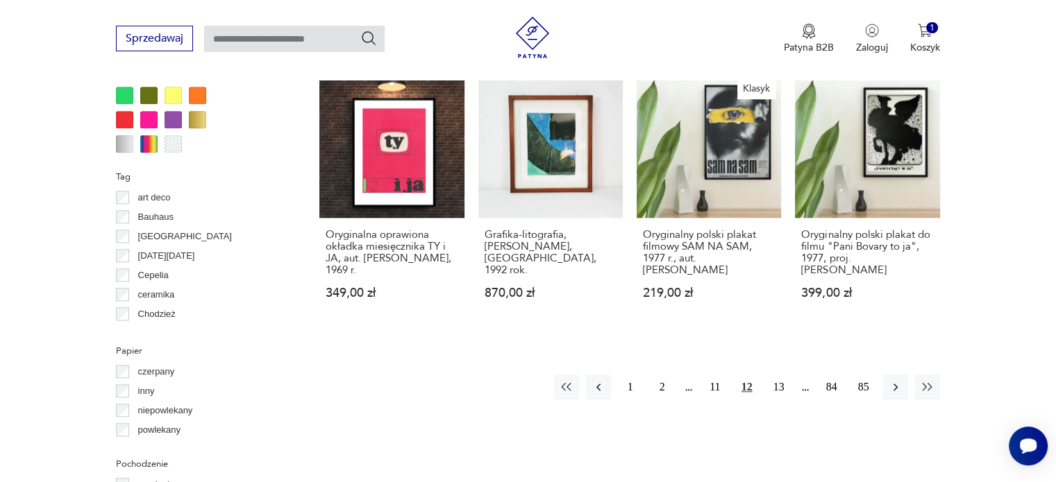
scroll to position [1452, 0]
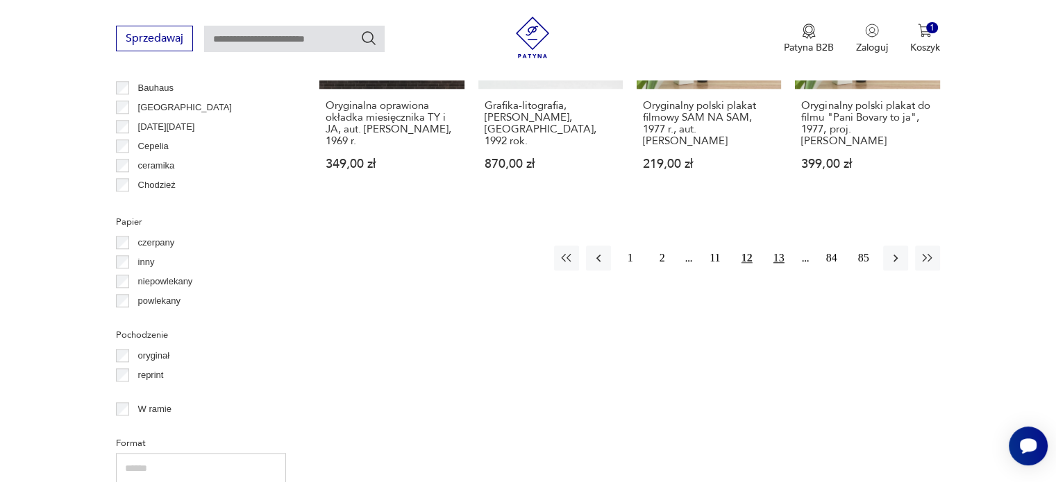
click at [777, 255] on button "13" at bounding box center [778, 258] width 25 height 25
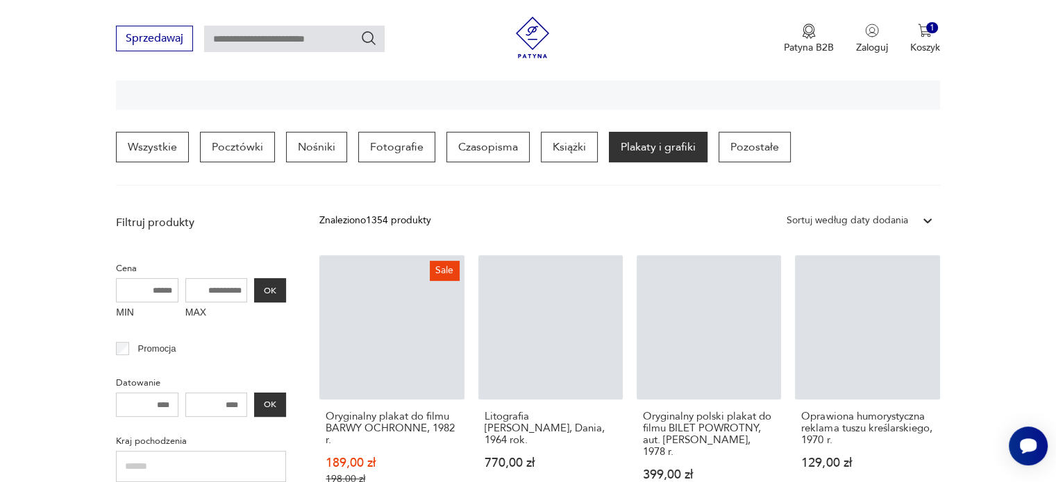
scroll to position [326, 0]
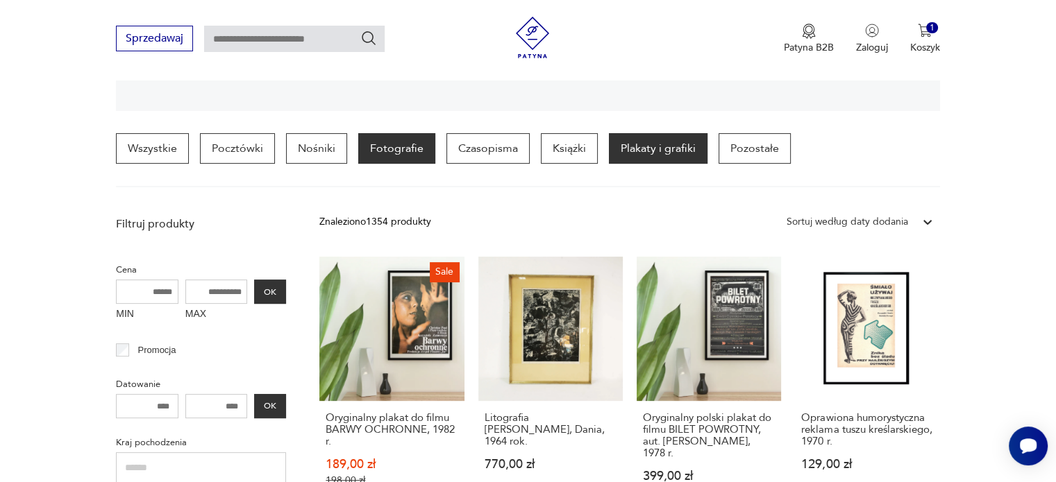
click at [406, 142] on p "Fotografie" at bounding box center [396, 148] width 77 height 31
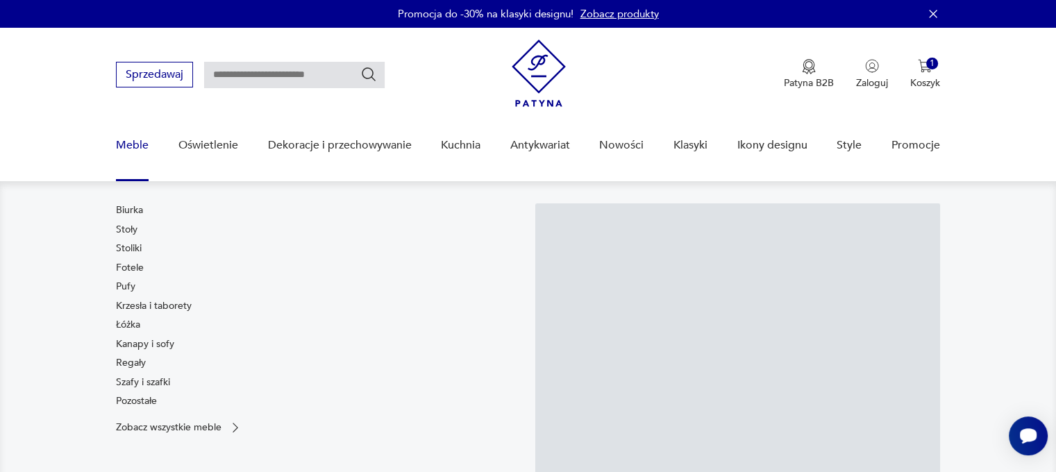
click at [133, 146] on link "Meble" at bounding box center [132, 145] width 33 height 53
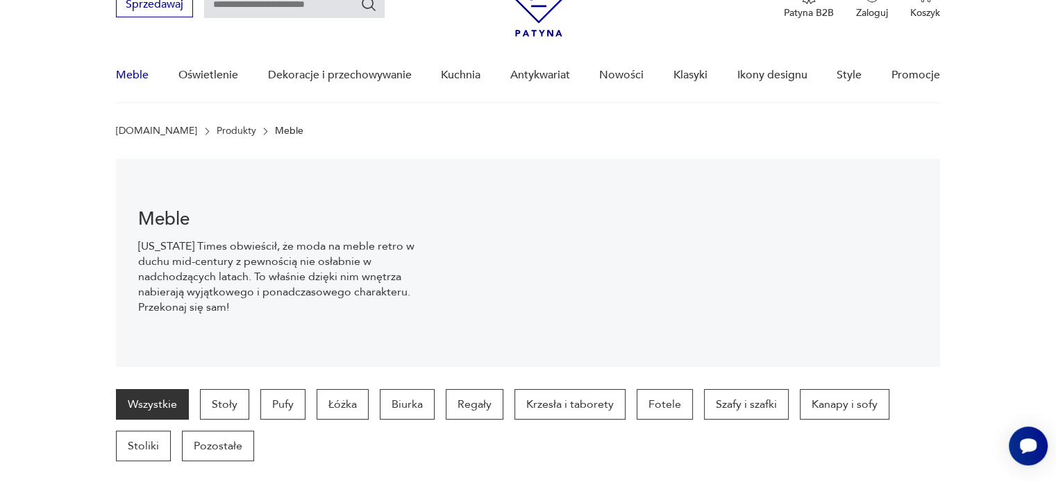
scroll to position [96, 0]
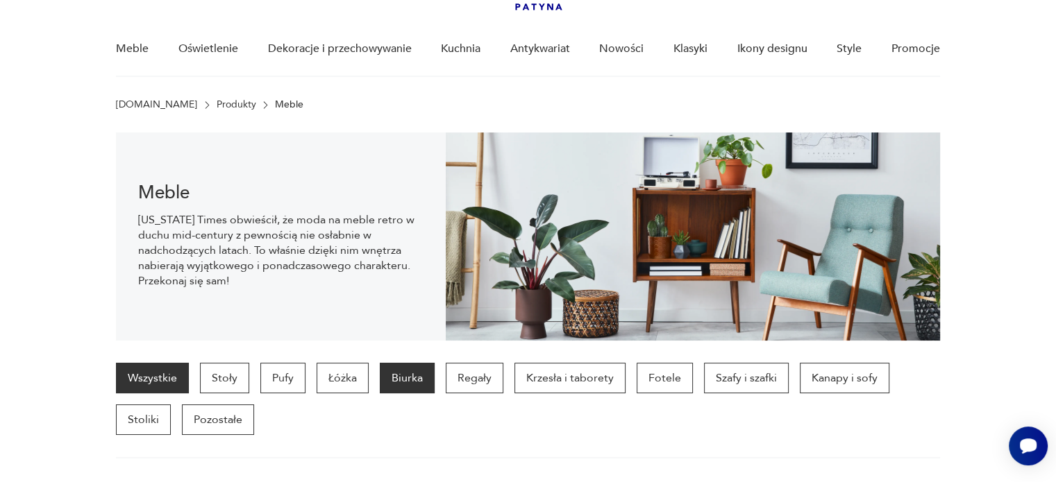
click at [407, 384] on p "Biurka" at bounding box center [407, 378] width 55 height 31
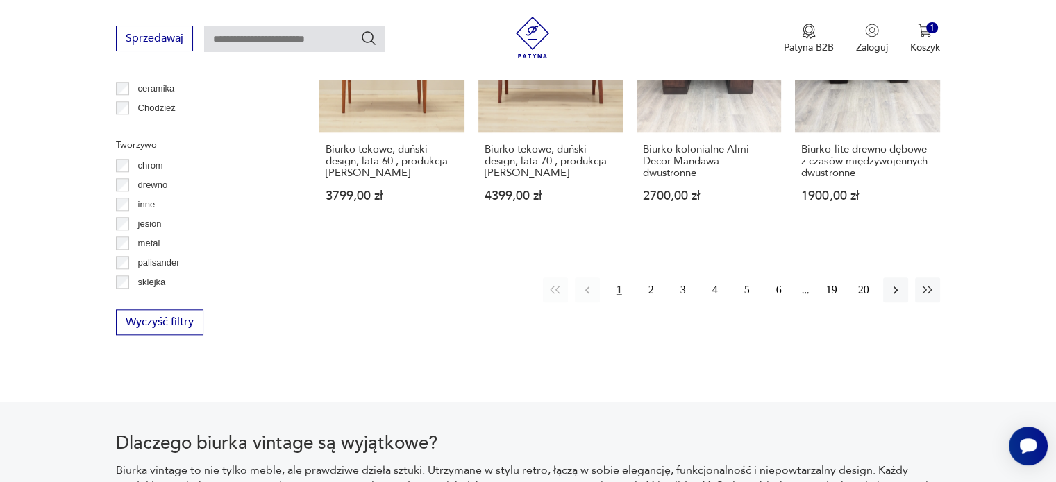
scroll to position [1447, 0]
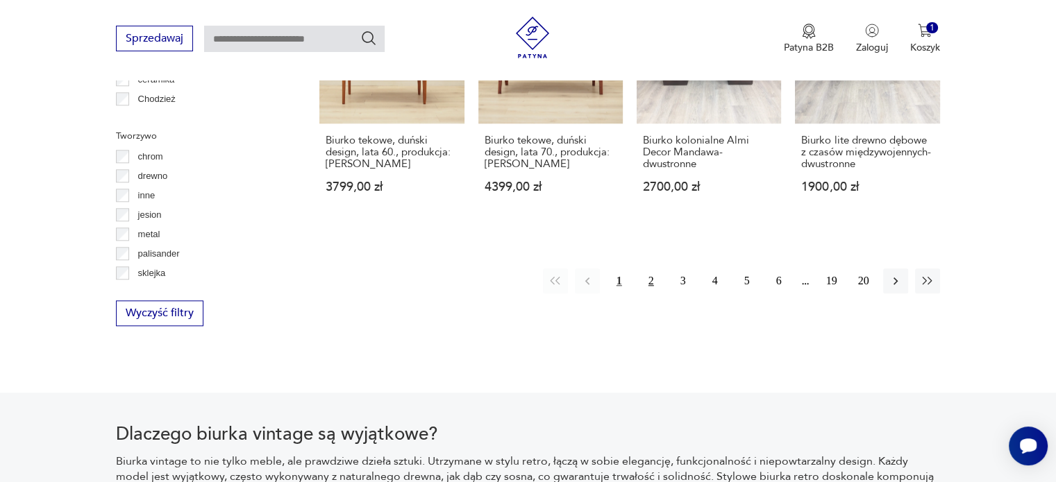
click at [650, 269] on button "2" at bounding box center [651, 281] width 25 height 25
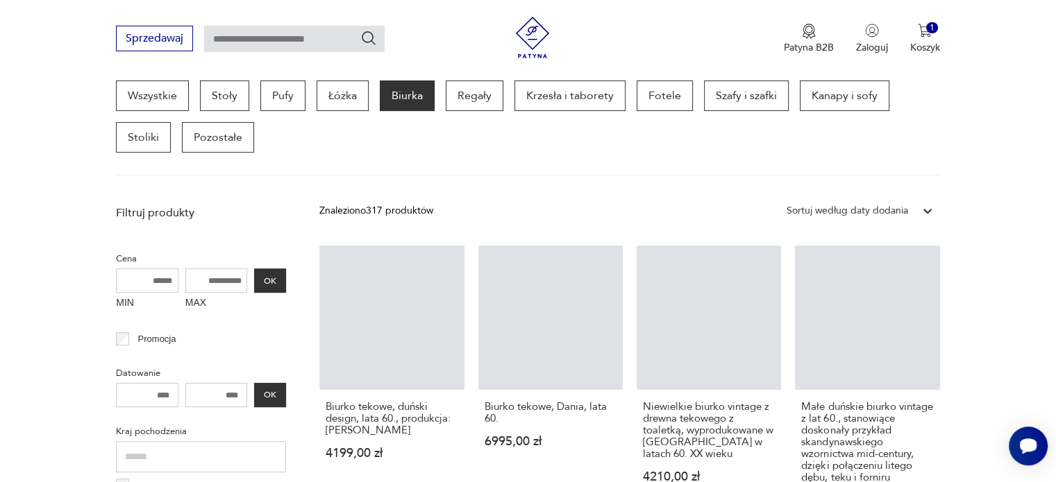
scroll to position [368, 0]
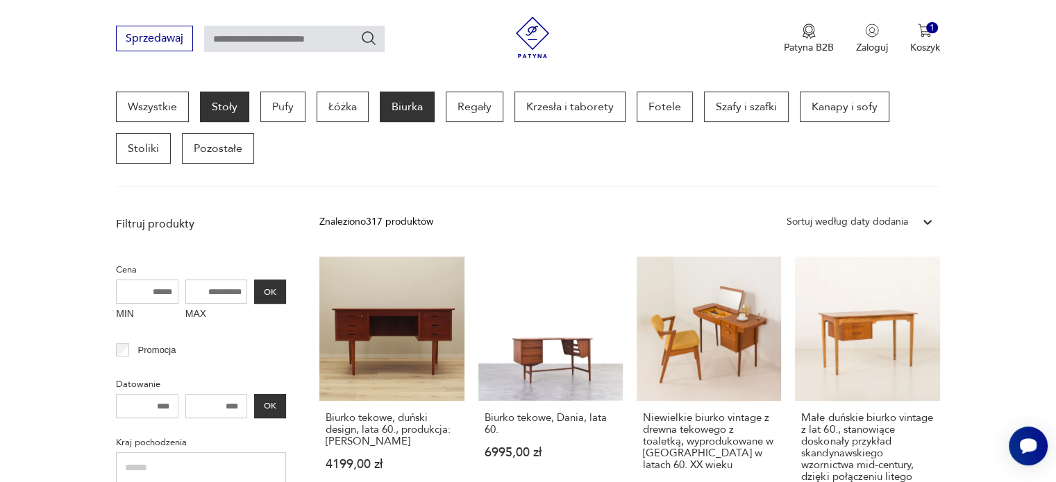
click at [225, 105] on p "Stoły" at bounding box center [224, 107] width 49 height 31
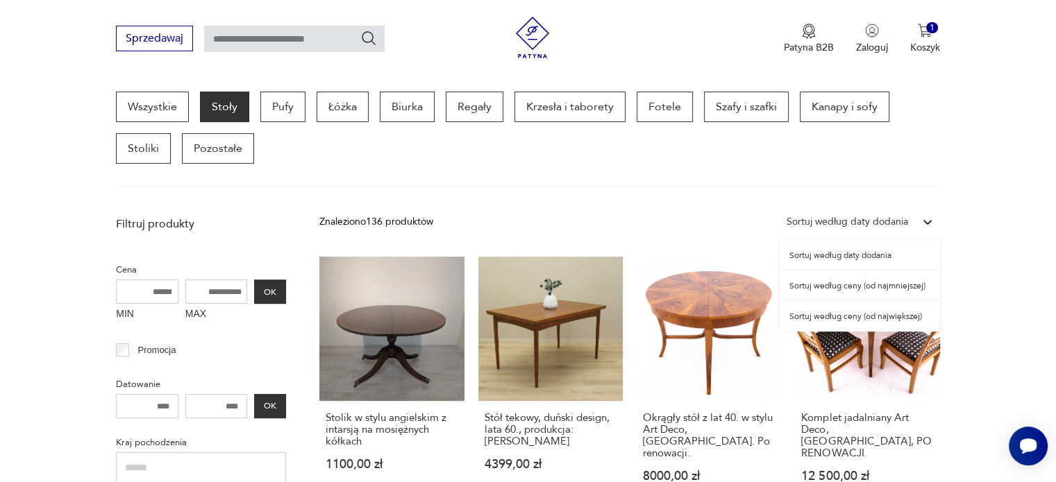
click at [925, 218] on icon at bounding box center [927, 222] width 14 height 14
click at [888, 289] on div "Sortuj według ceny (od najmniejszej)" at bounding box center [860, 286] width 160 height 31
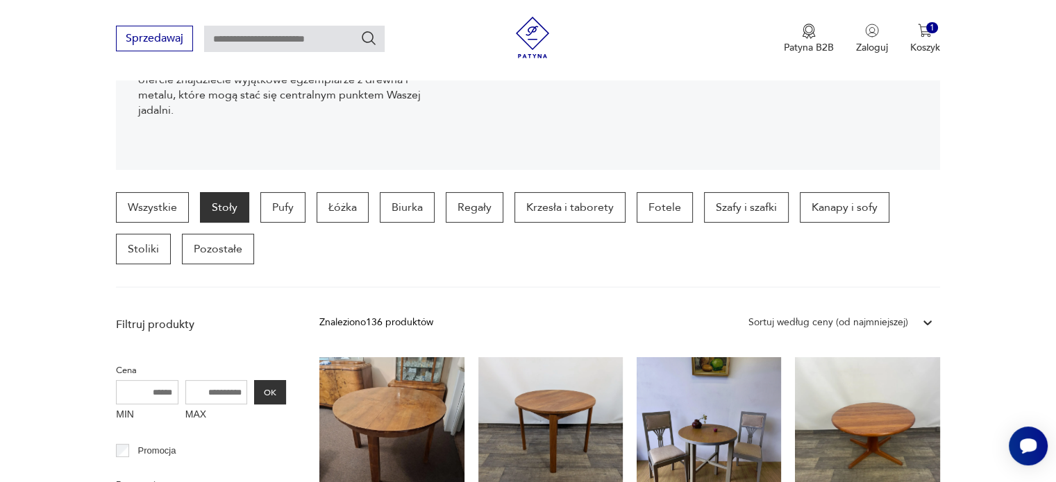
scroll to position [212, 0]
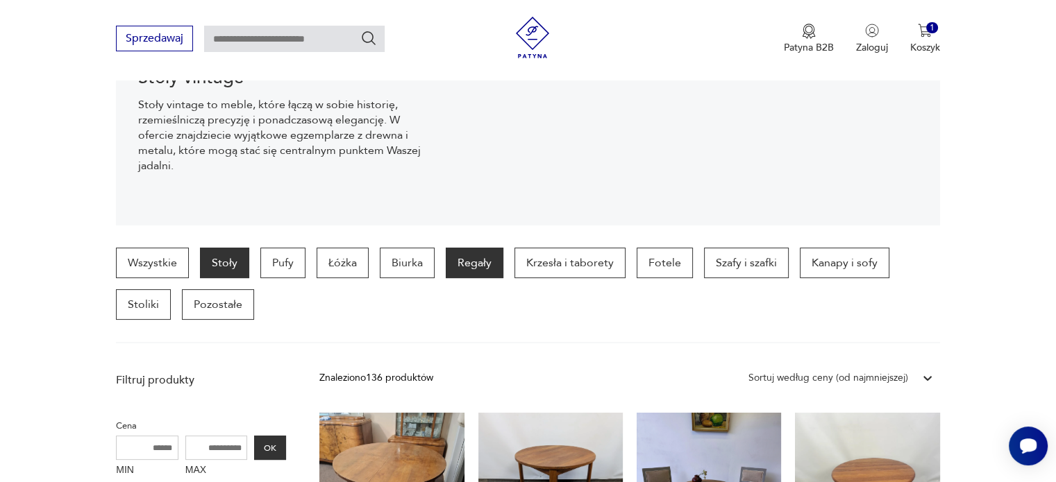
click at [477, 265] on p "Regały" at bounding box center [475, 263] width 58 height 31
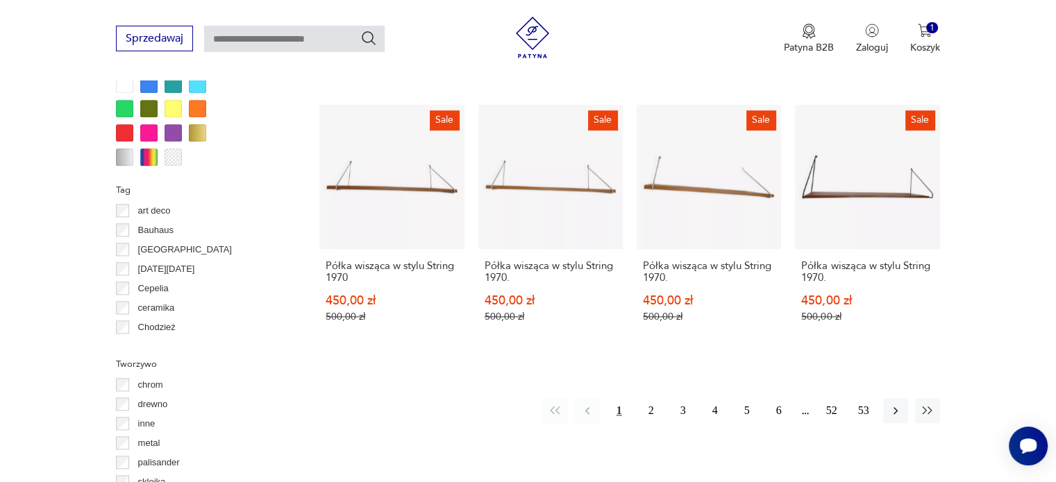
scroll to position [1522, 0]
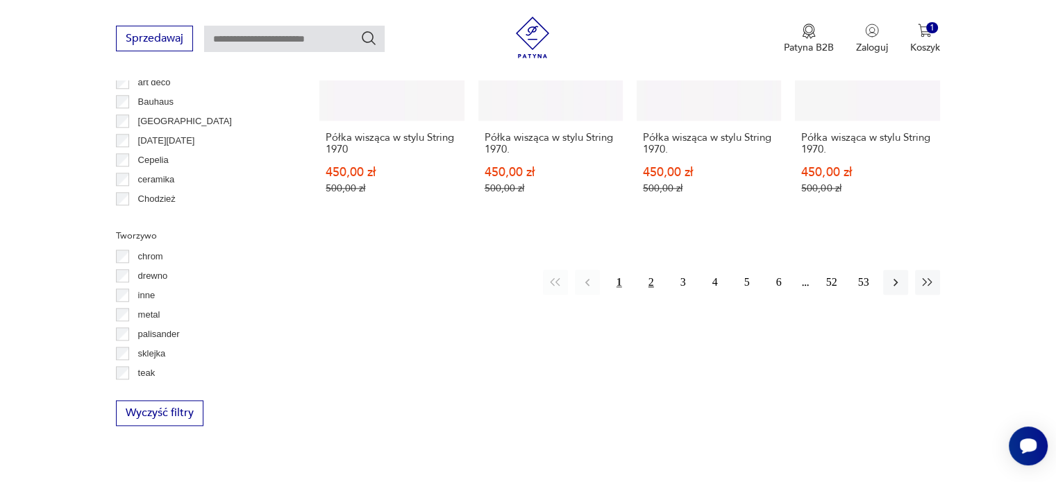
click at [652, 270] on button "2" at bounding box center [651, 282] width 25 height 25
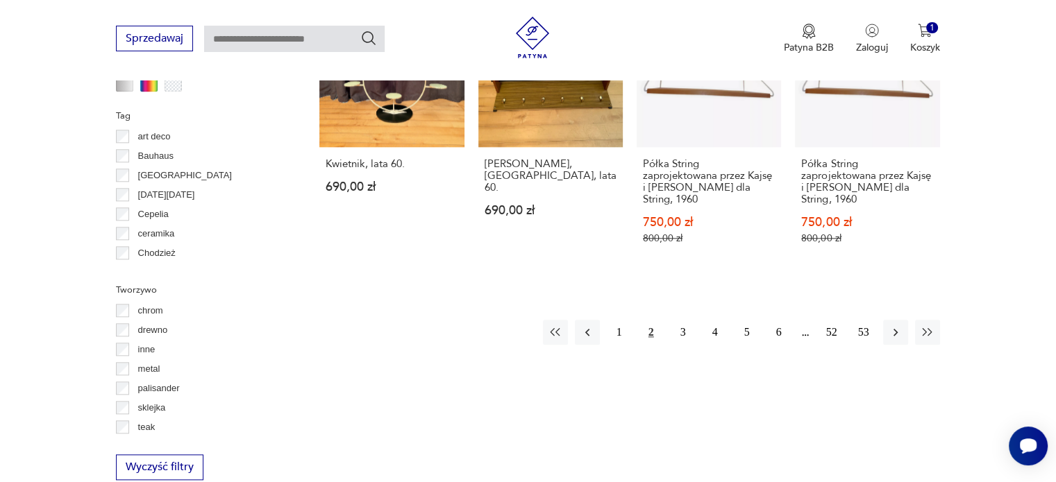
scroll to position [1495, 0]
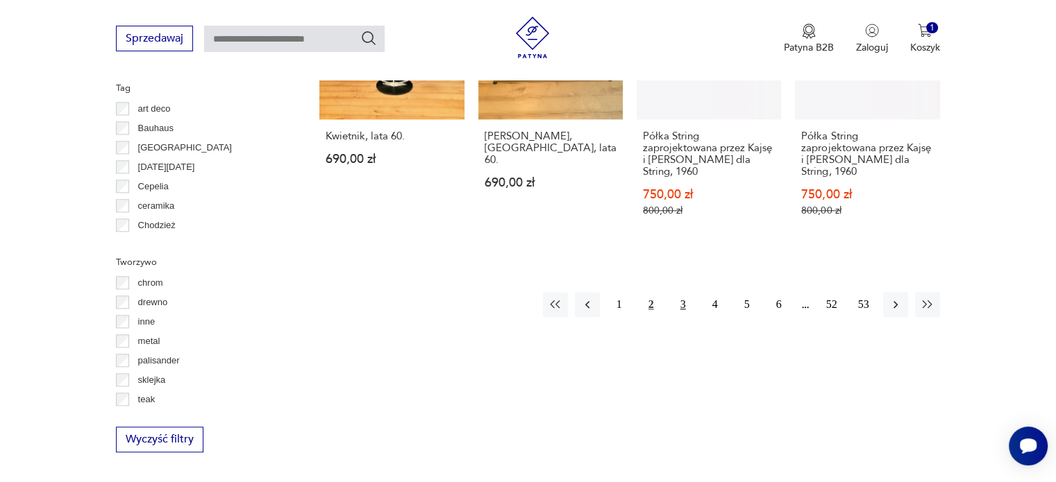
click at [684, 292] on button "3" at bounding box center [683, 304] width 25 height 25
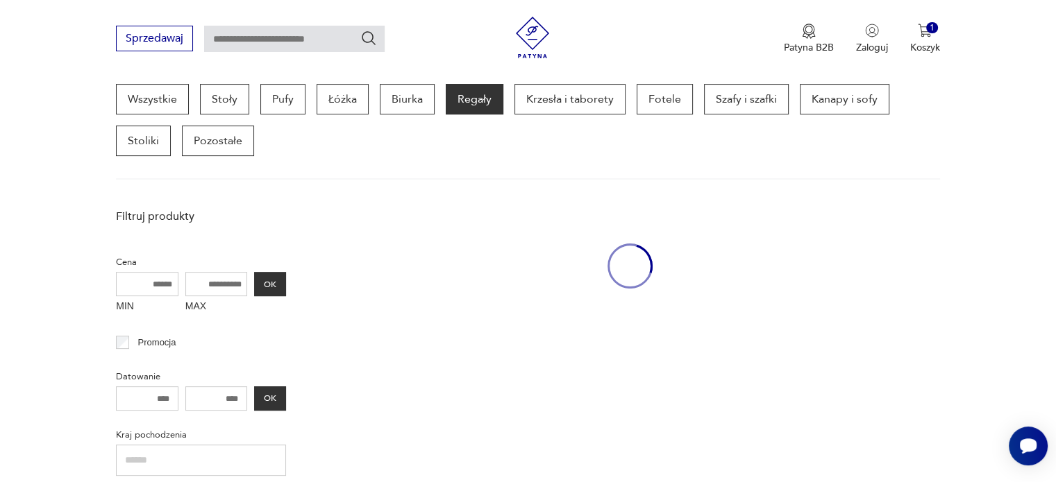
scroll to position [368, 0]
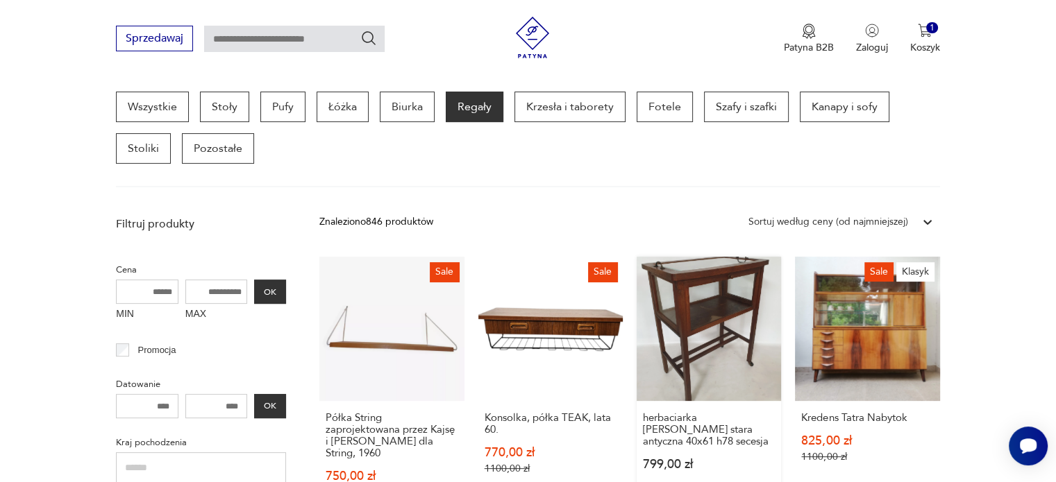
click at [693, 264] on link "herbaciarka [PERSON_NAME] stara antyczna 40x61 h78 secesja 799,00 zł" at bounding box center [709, 391] width 144 height 269
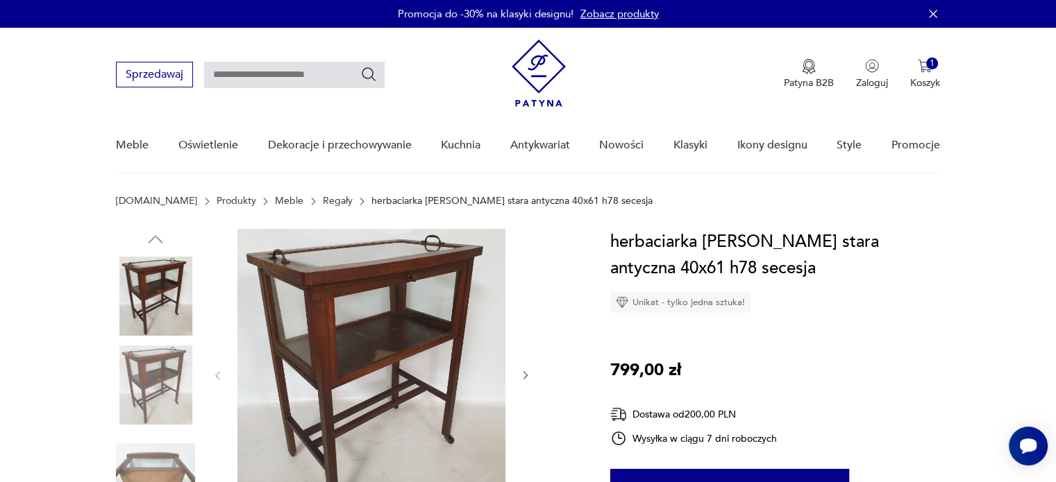
click at [521, 373] on icon "button" at bounding box center [526, 376] width 12 height 12
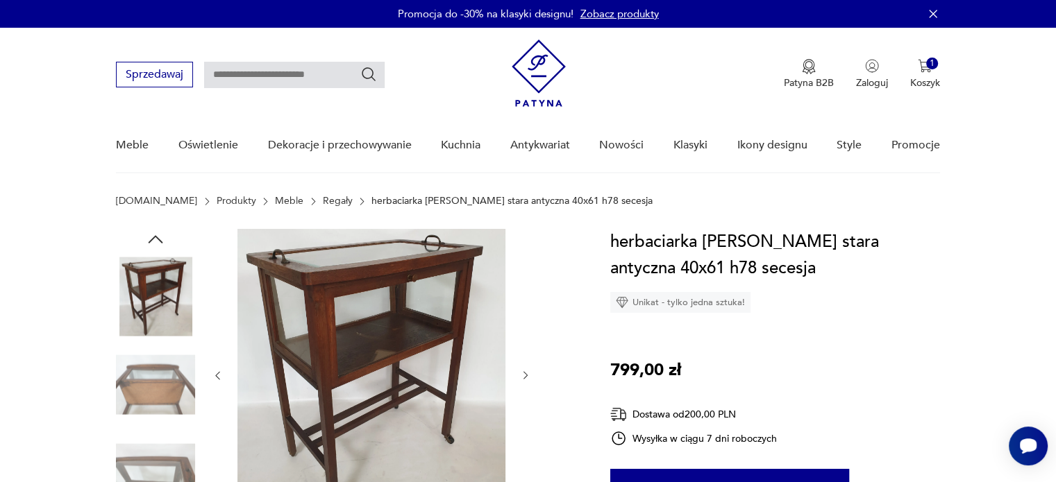
click at [521, 373] on icon "button" at bounding box center [526, 376] width 12 height 12
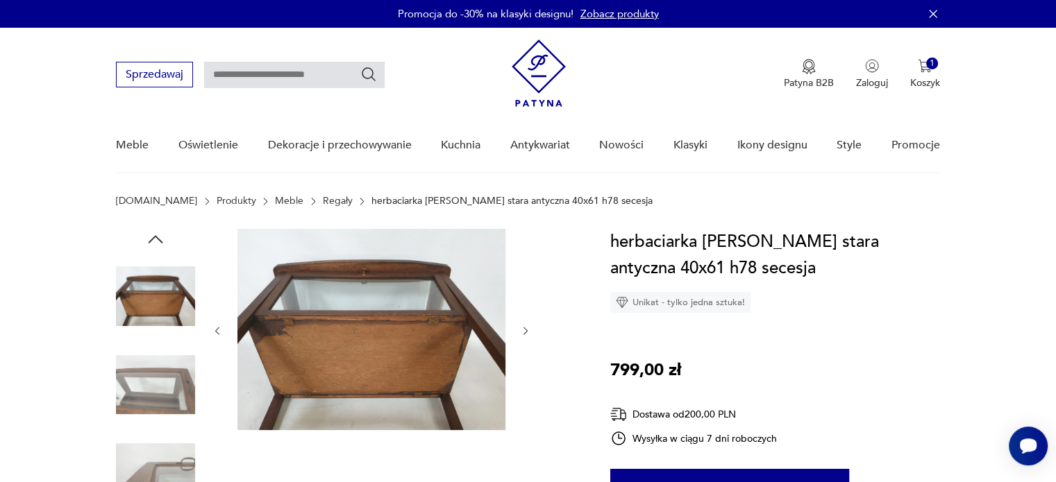
click at [521, 373] on div at bounding box center [371, 331] width 319 height 204
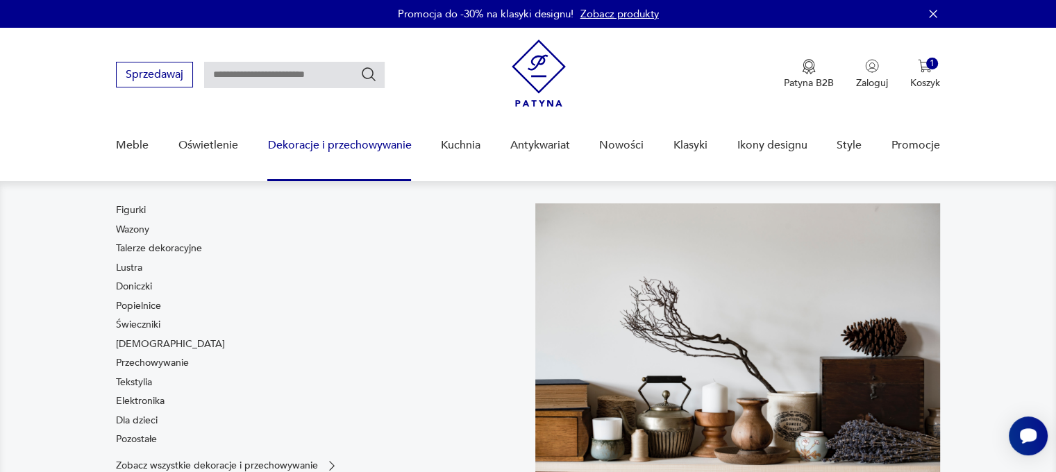
click at [339, 141] on link "Dekoracje i przechowywanie" at bounding box center [339, 145] width 144 height 53
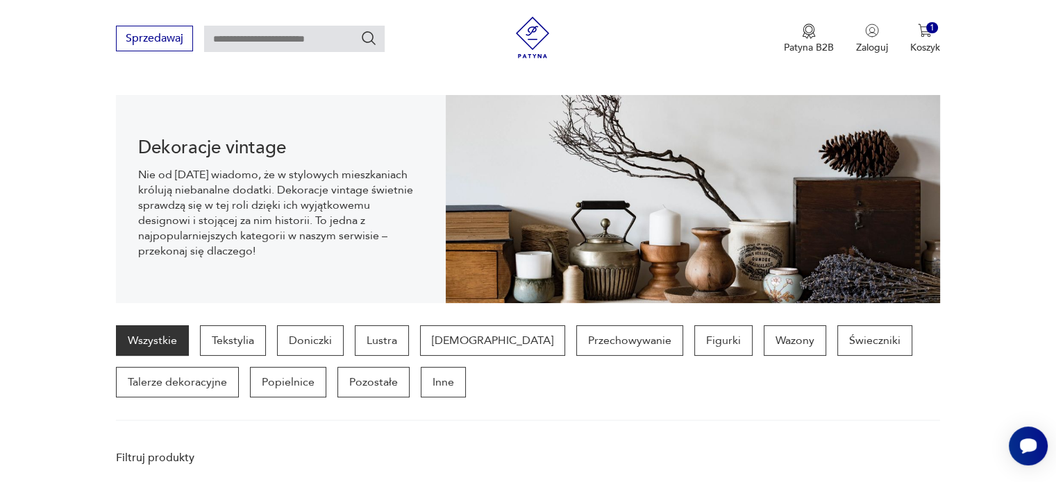
scroll to position [137, 0]
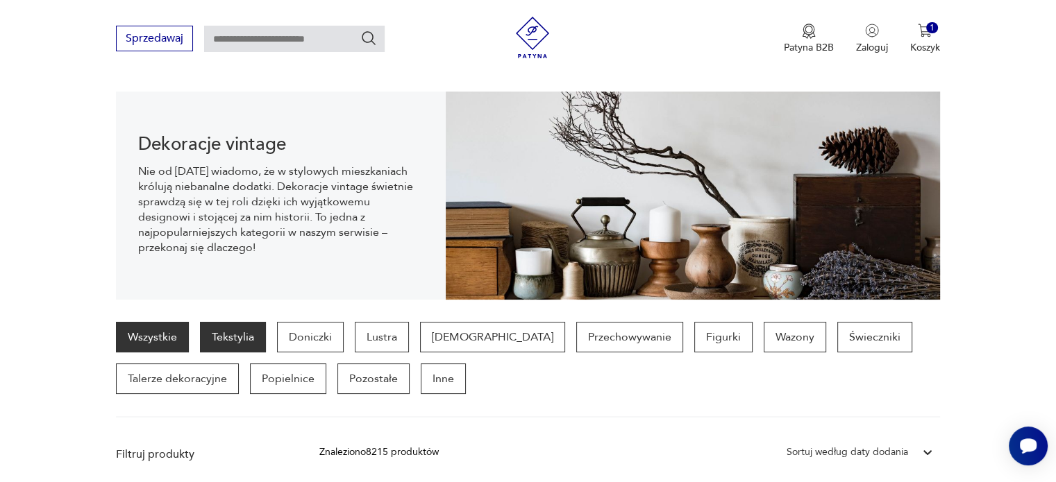
click at [224, 322] on p "Tekstylia" at bounding box center [233, 337] width 66 height 31
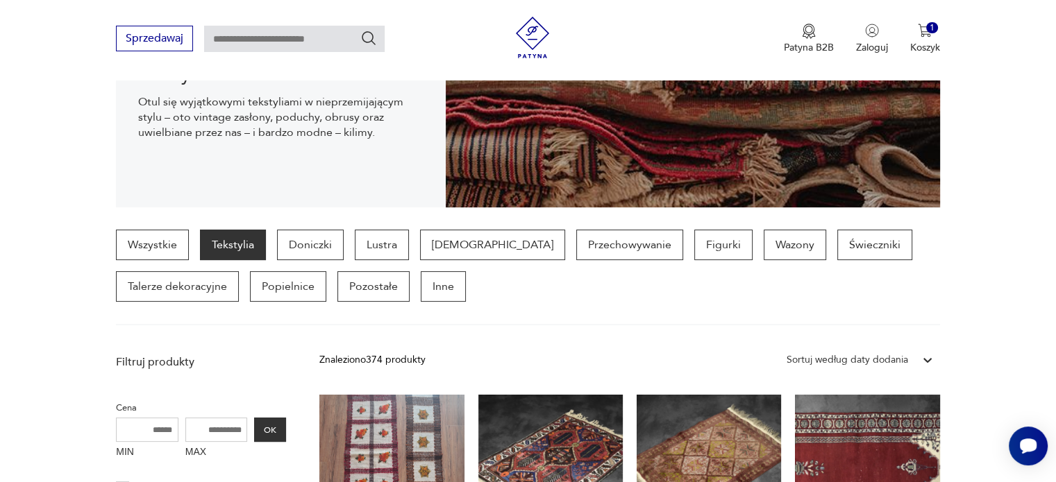
scroll to position [183, 0]
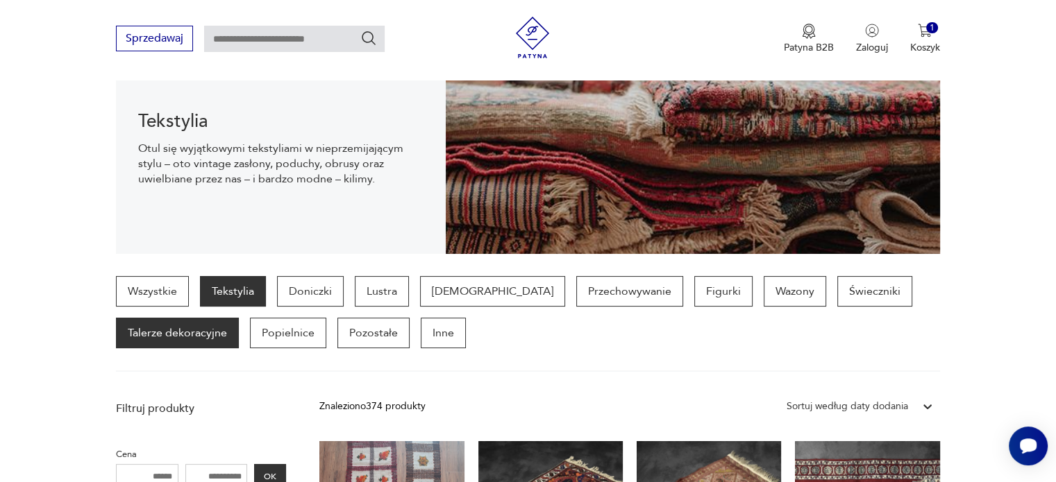
click at [200, 333] on p "Talerze dekoracyjne" at bounding box center [177, 333] width 123 height 31
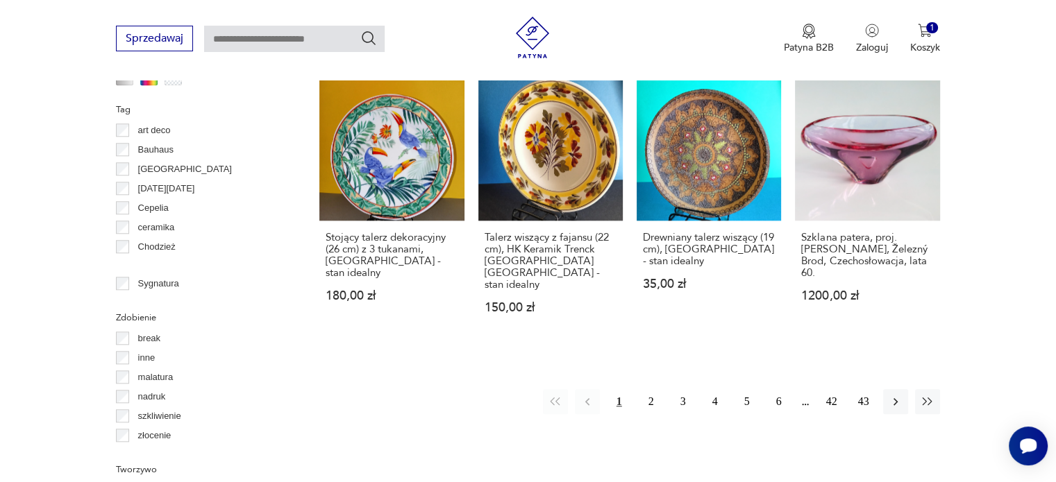
scroll to position [1494, 0]
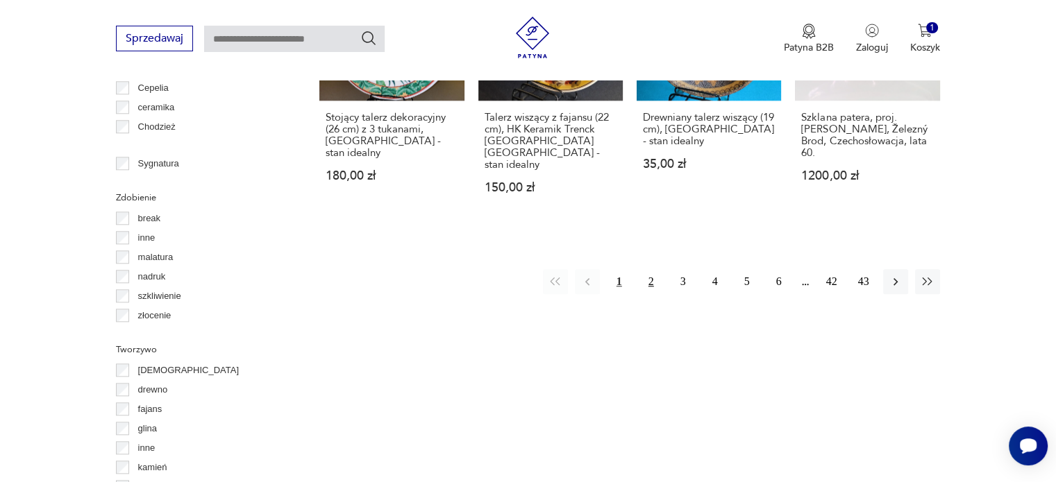
click at [649, 269] on button "2" at bounding box center [651, 281] width 25 height 25
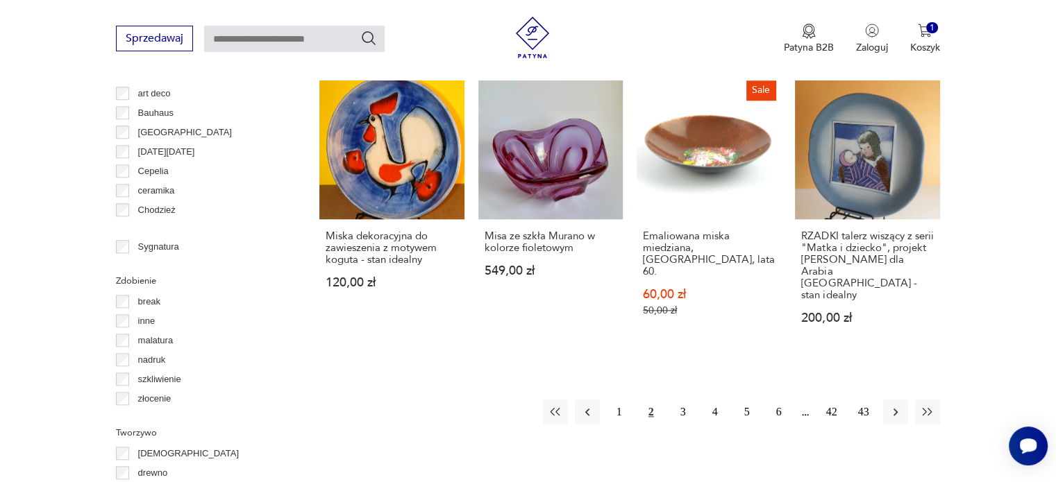
scroll to position [1448, 0]
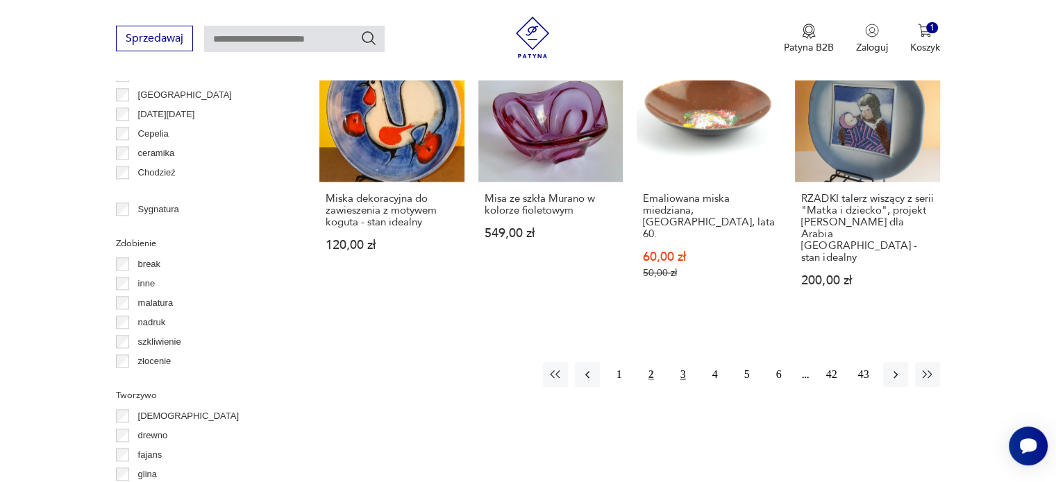
click at [686, 362] on button "3" at bounding box center [683, 374] width 25 height 25
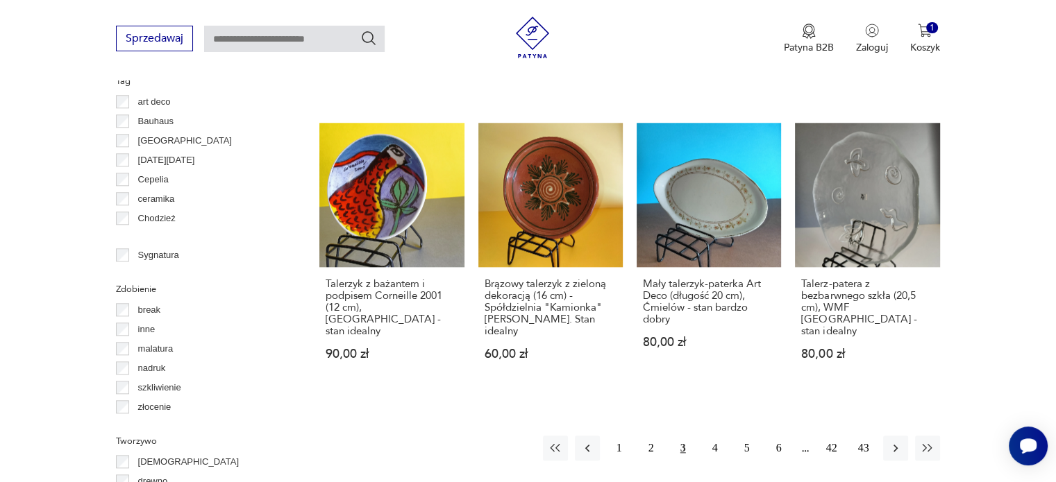
scroll to position [1513, 0]
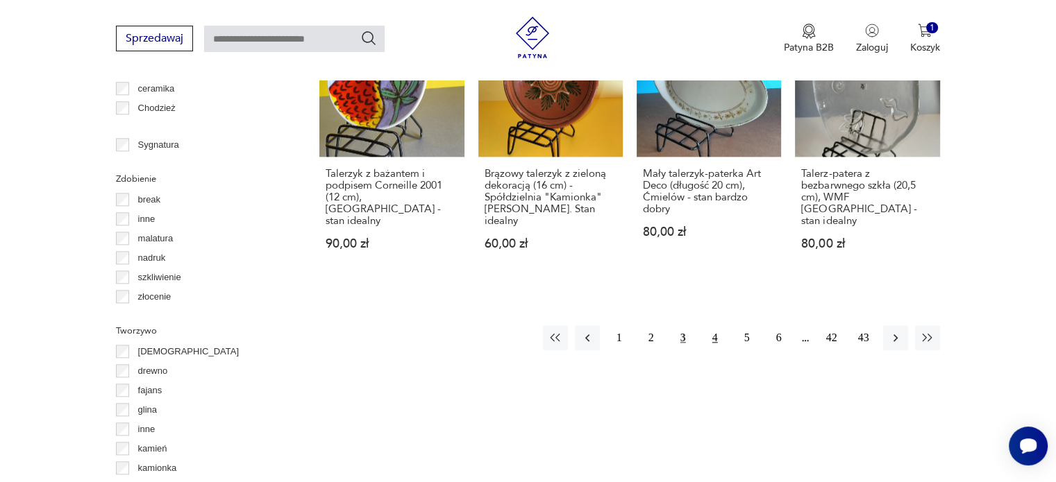
click at [716, 326] on button "4" at bounding box center [714, 338] width 25 height 25
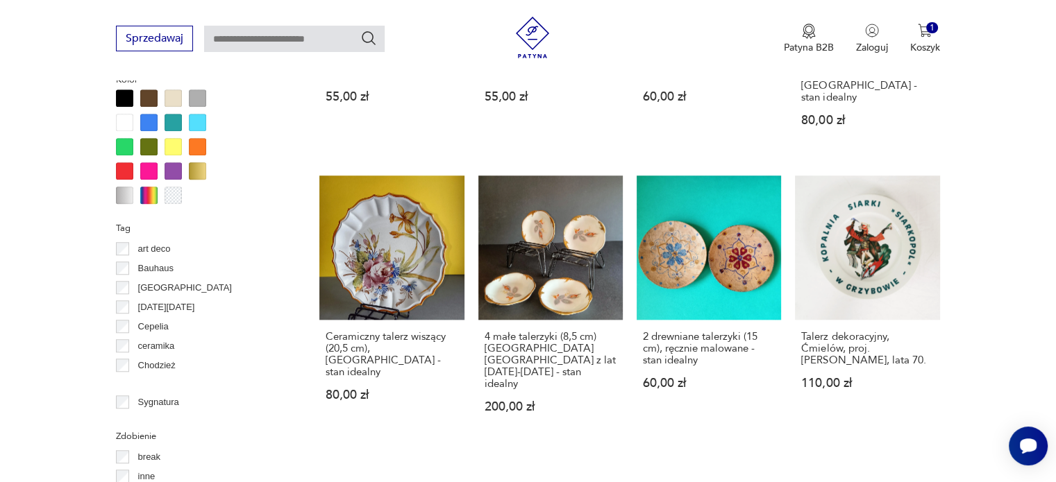
scroll to position [1264, 0]
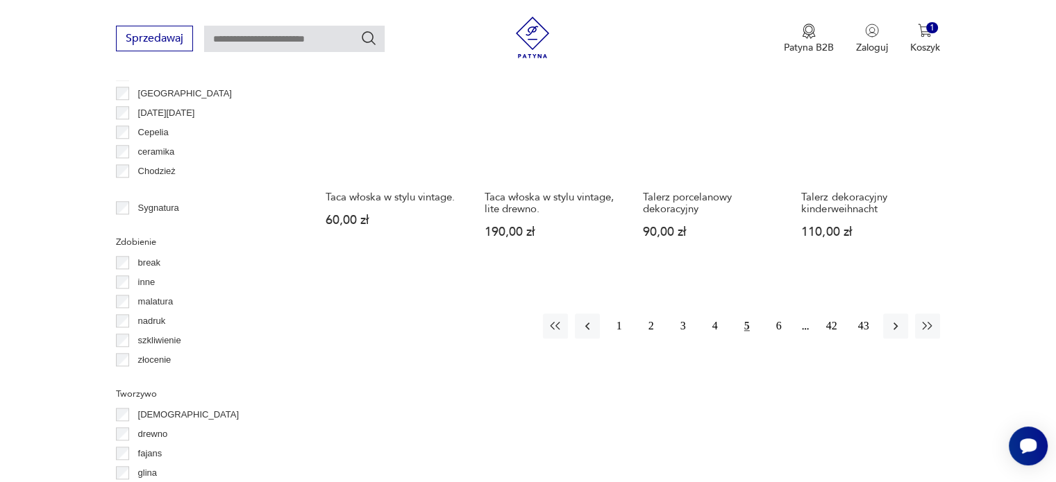
scroll to position [1385, 0]
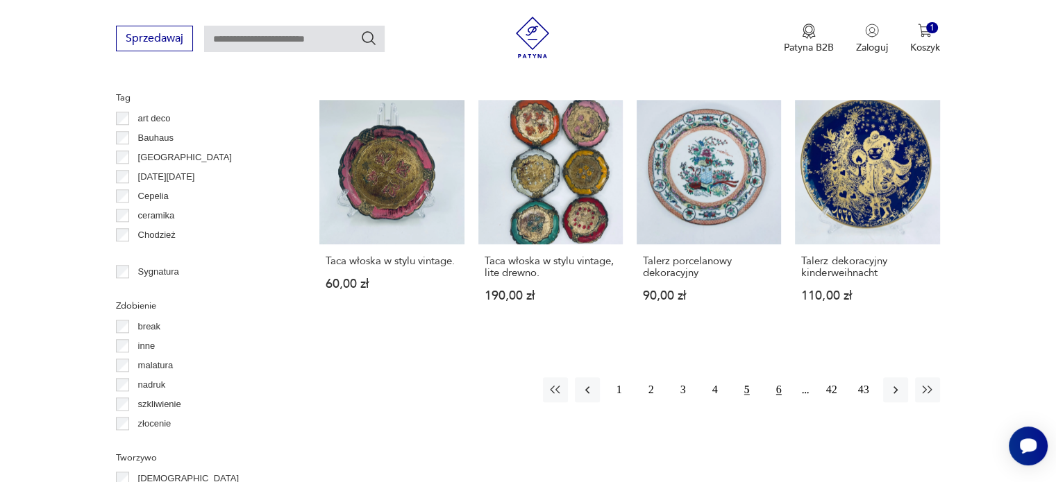
click at [775, 378] on button "6" at bounding box center [778, 390] width 25 height 25
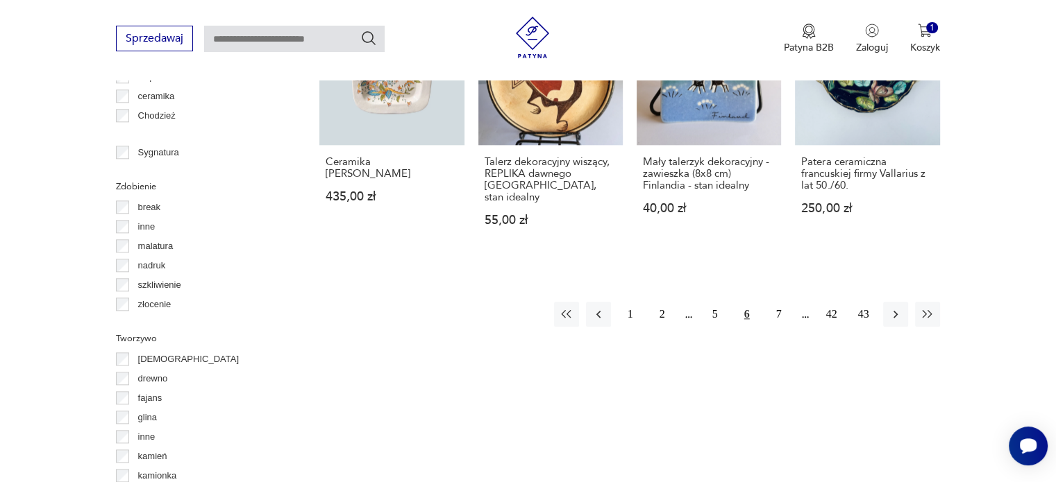
scroll to position [1514, 0]
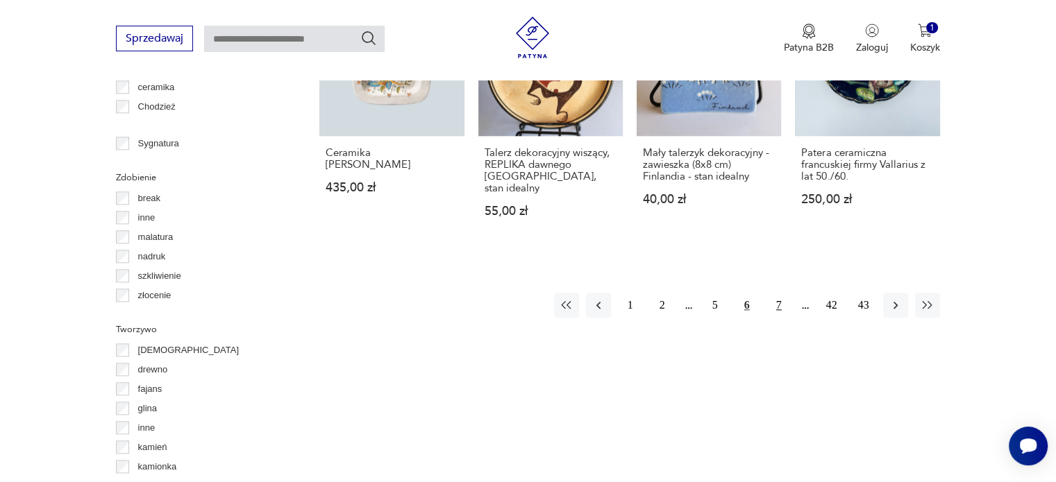
click at [777, 293] on button "7" at bounding box center [778, 305] width 25 height 25
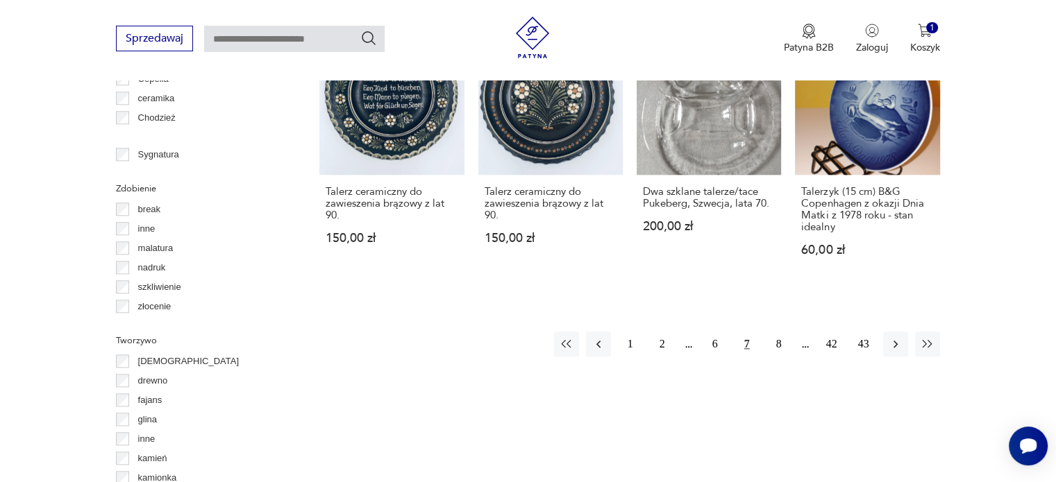
scroll to position [1540, 0]
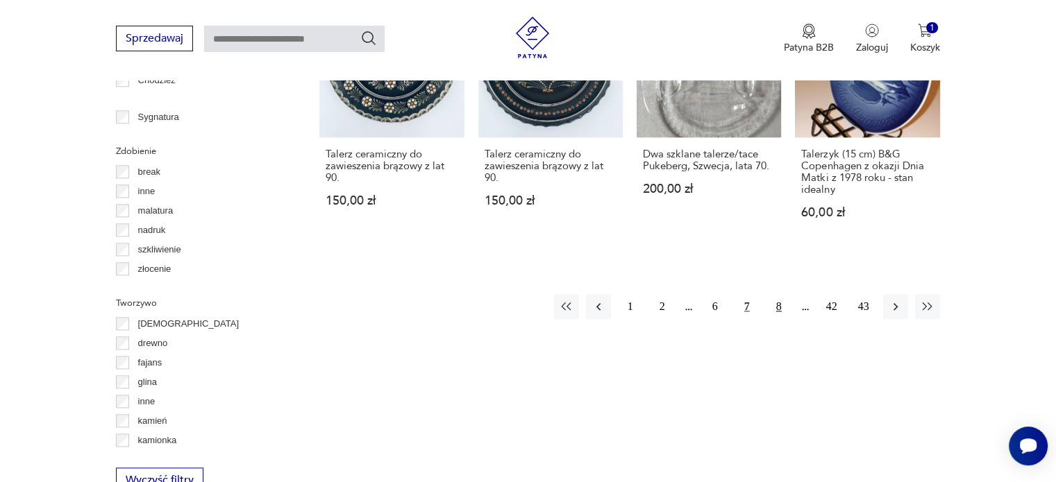
click at [773, 294] on button "8" at bounding box center [778, 306] width 25 height 25
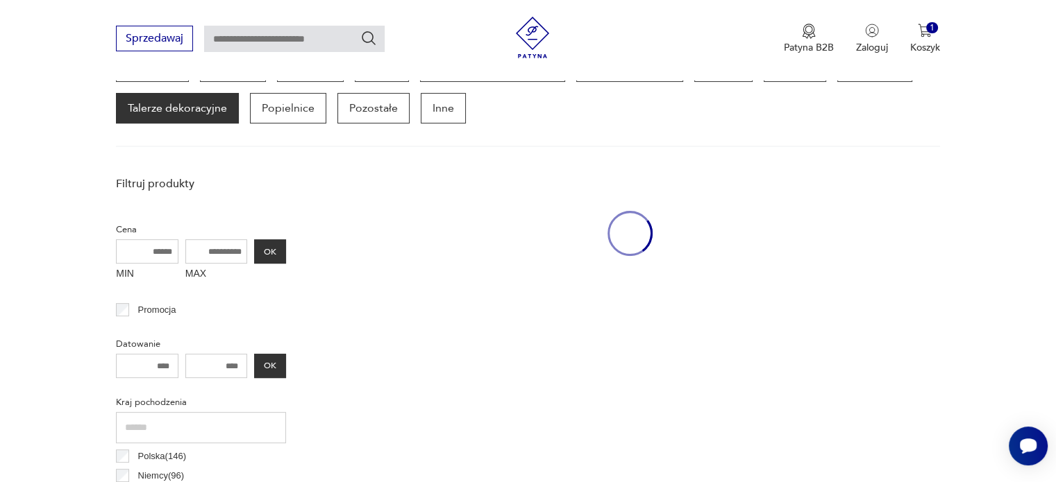
scroll to position [368, 0]
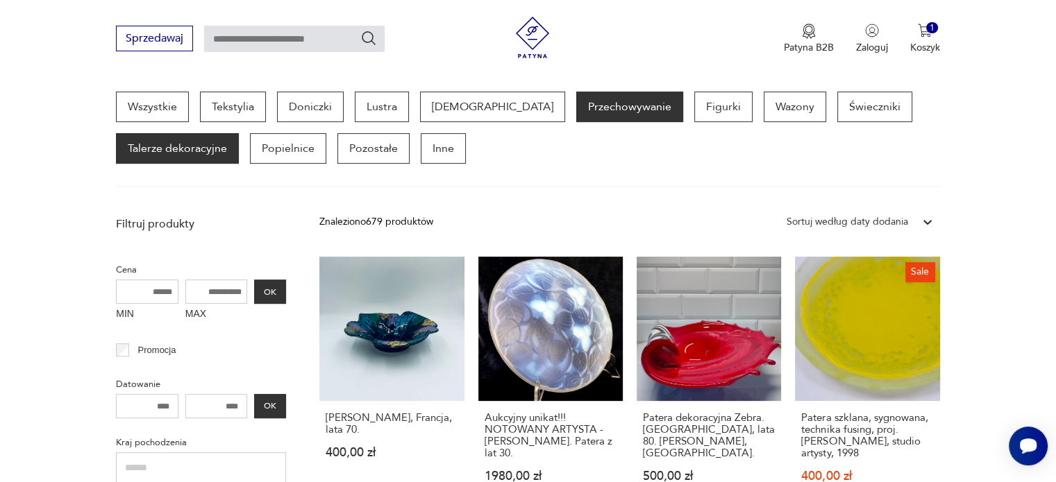
click at [576, 103] on p "Przechowywanie" at bounding box center [629, 107] width 107 height 31
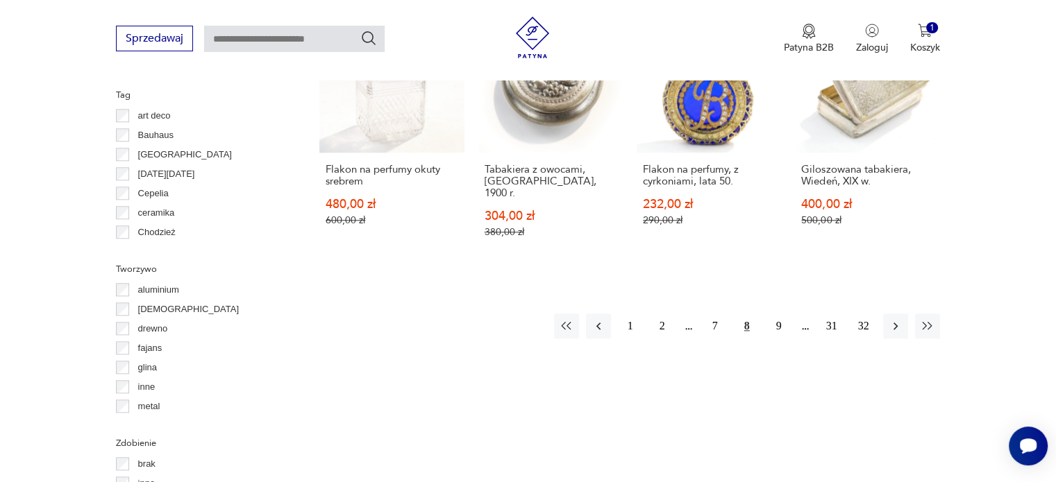
scroll to position [1494, 0]
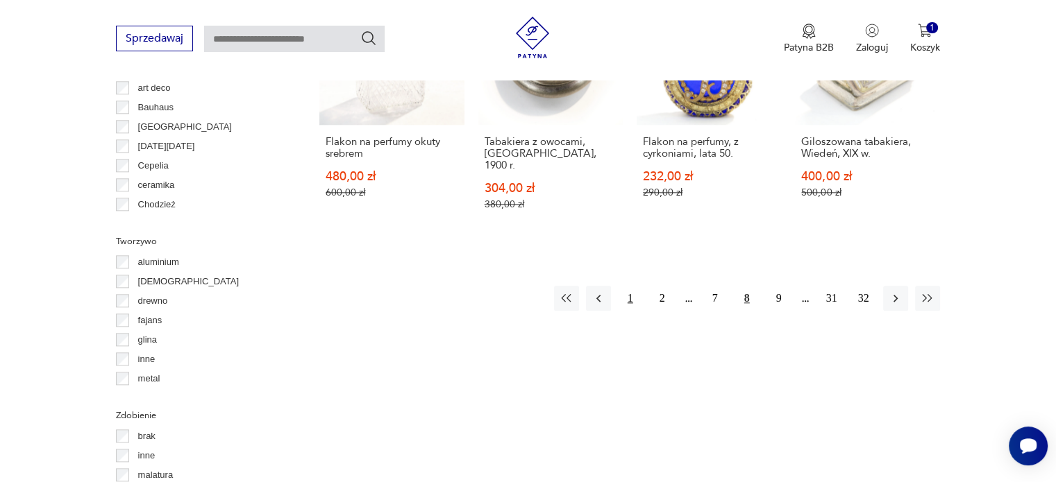
click at [627, 286] on button "1" at bounding box center [630, 298] width 25 height 25
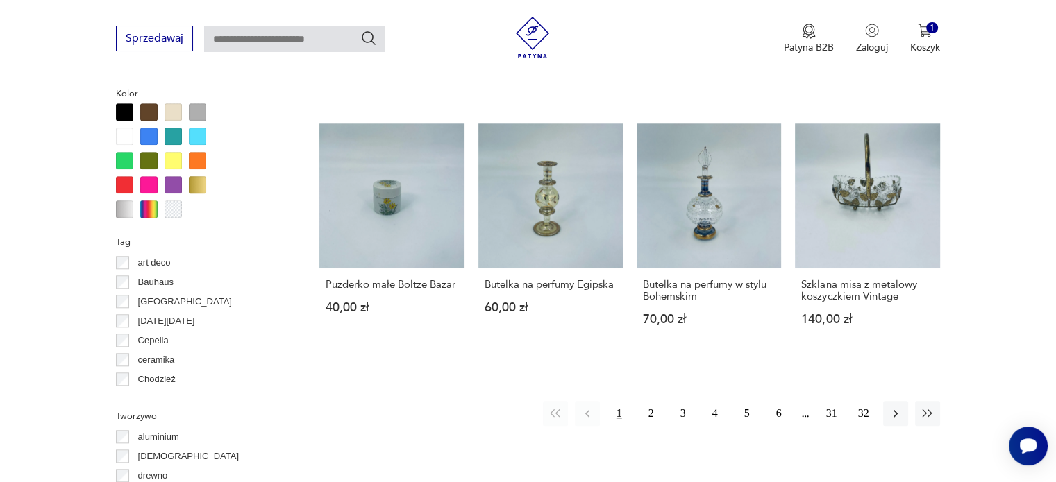
scroll to position [1383, 0]
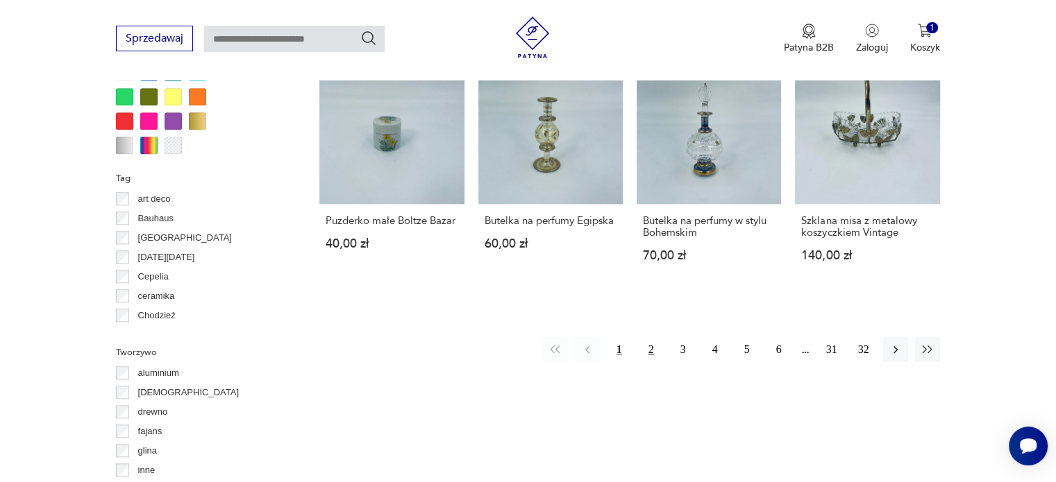
click at [652, 341] on button "2" at bounding box center [651, 349] width 25 height 25
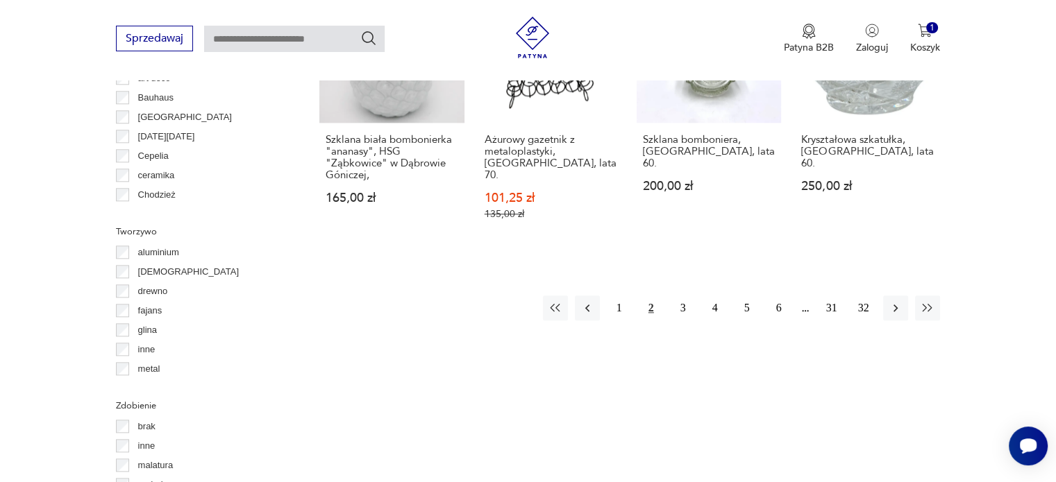
scroll to position [1522, 0]
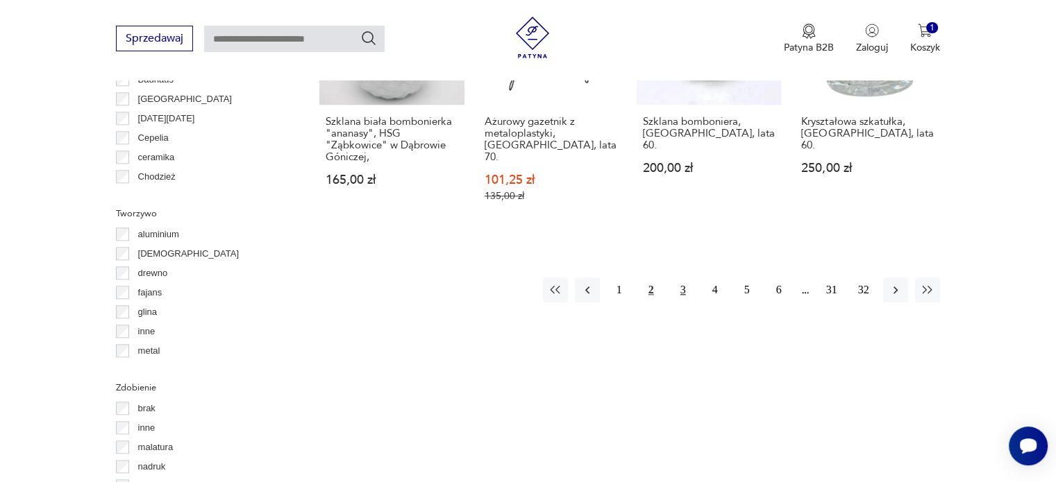
click at [686, 278] on button "3" at bounding box center [683, 290] width 25 height 25
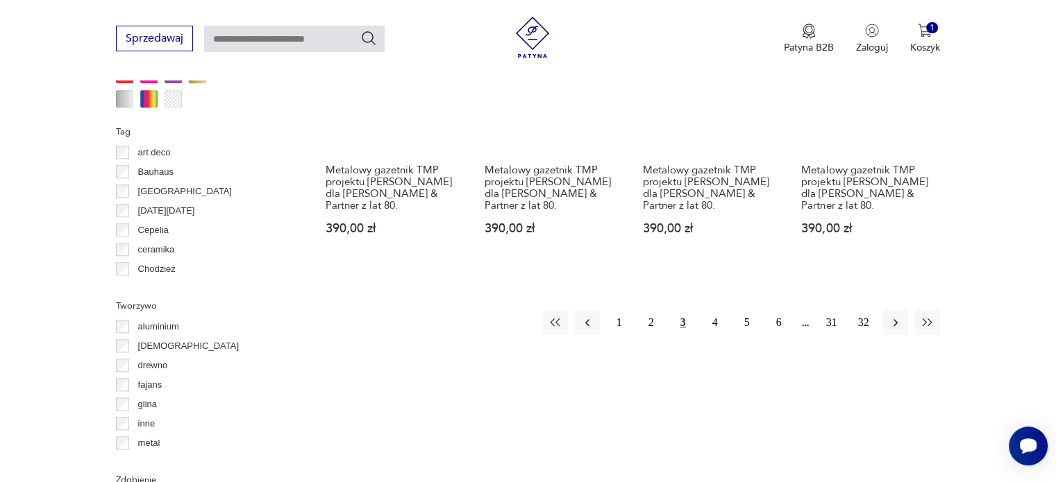
scroll to position [1466, 0]
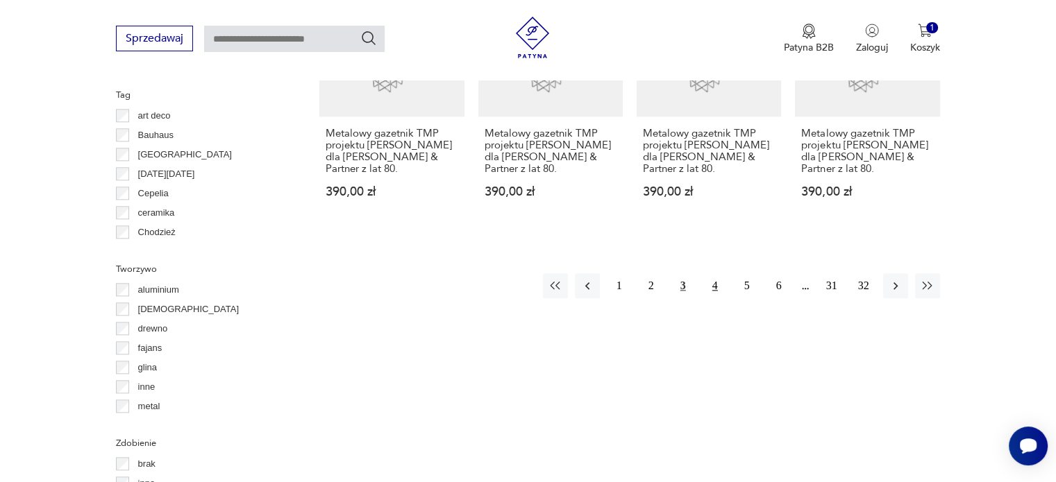
click at [717, 273] on button "4" at bounding box center [714, 285] width 25 height 25
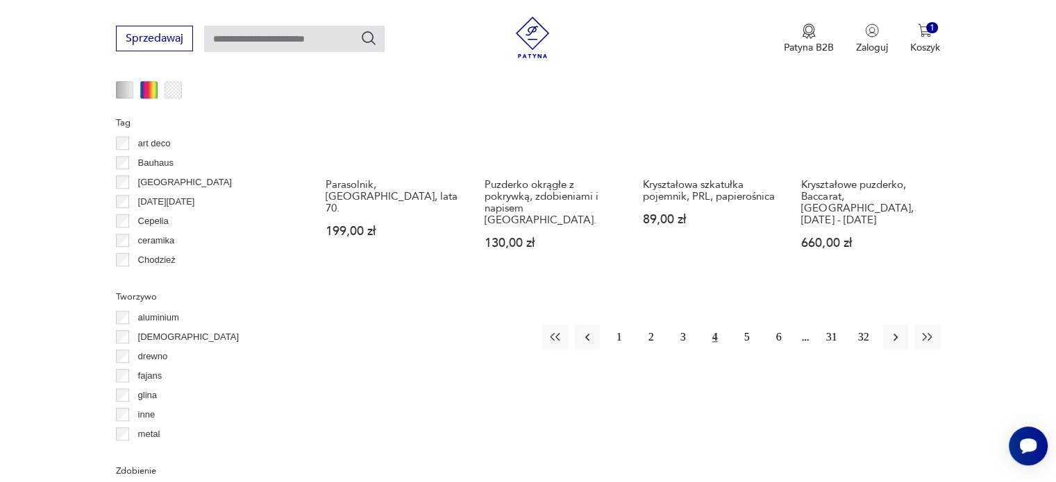
scroll to position [1456, 0]
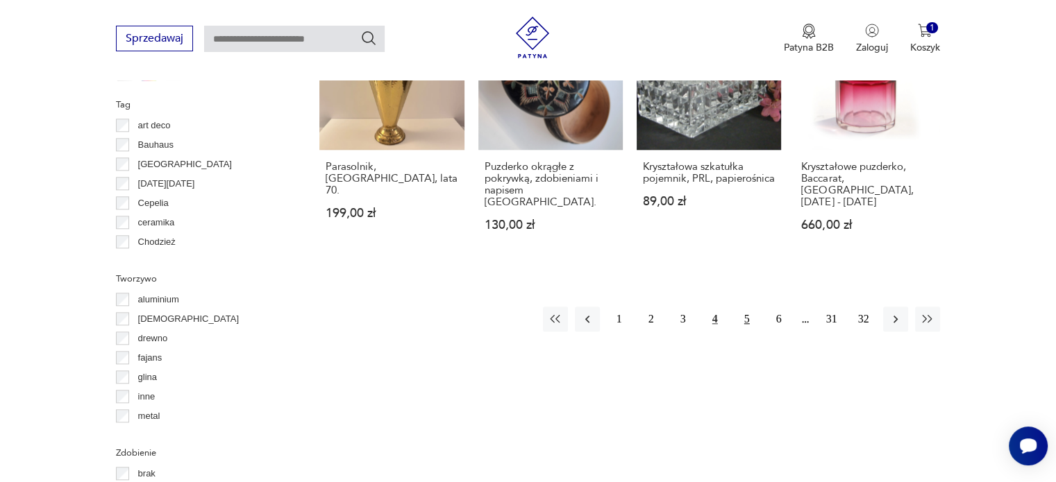
click at [748, 307] on button "5" at bounding box center [746, 319] width 25 height 25
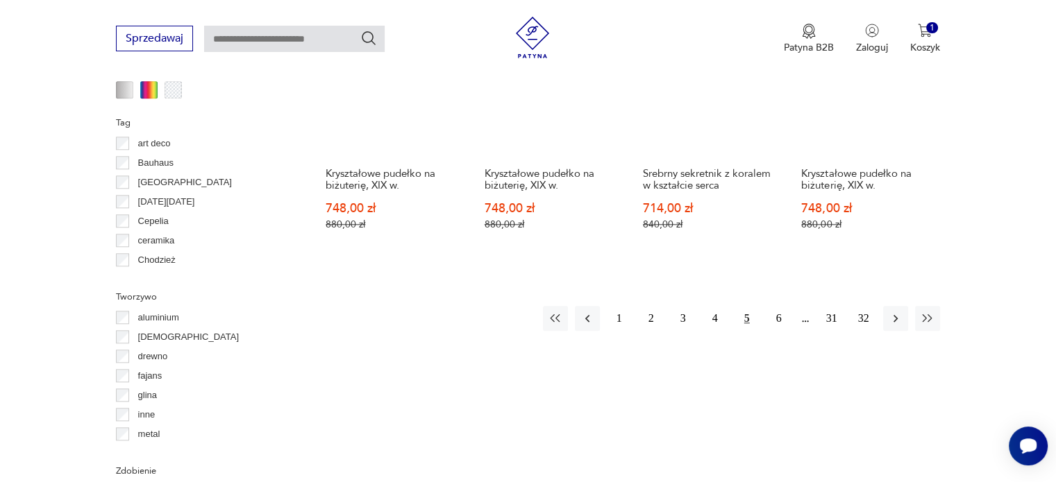
scroll to position [1485, 0]
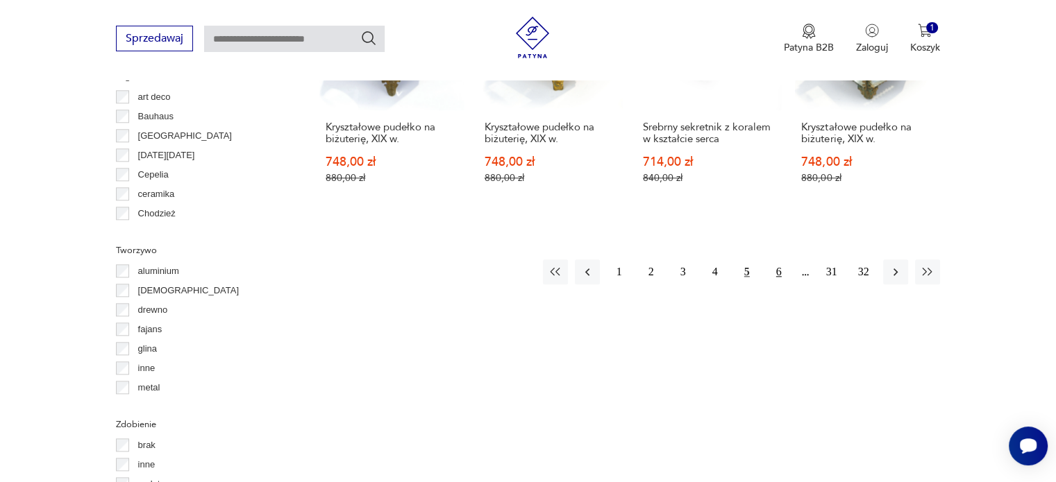
click at [777, 260] on button "6" at bounding box center [778, 272] width 25 height 25
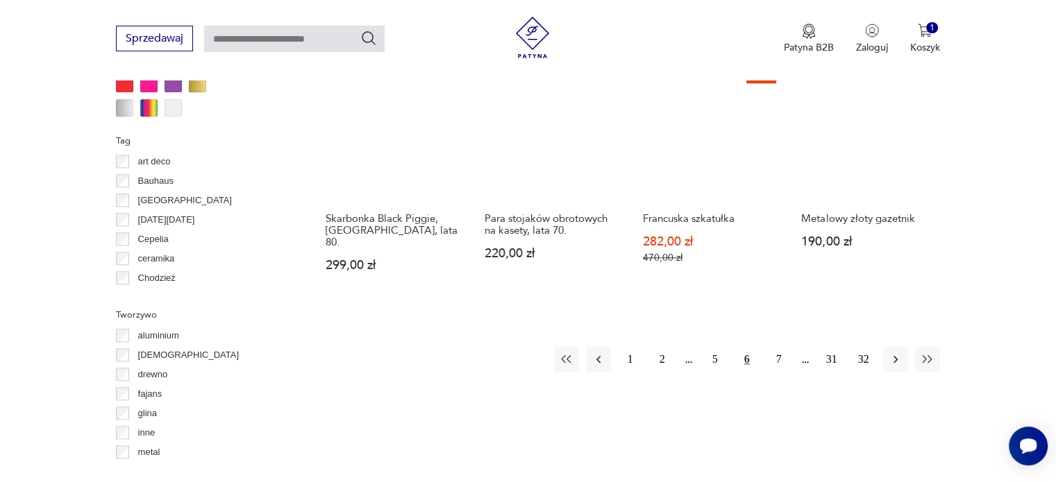
scroll to position [1457, 0]
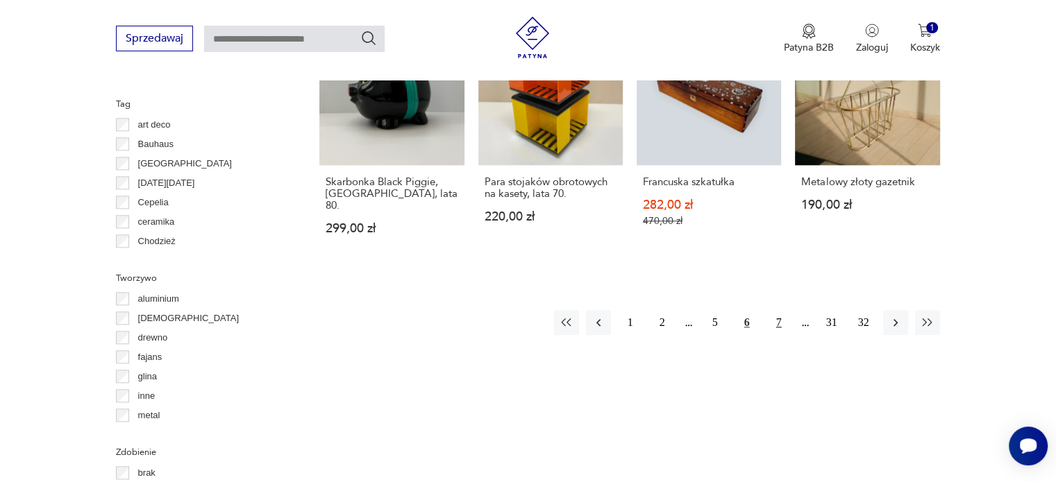
click at [781, 310] on button "7" at bounding box center [778, 322] width 25 height 25
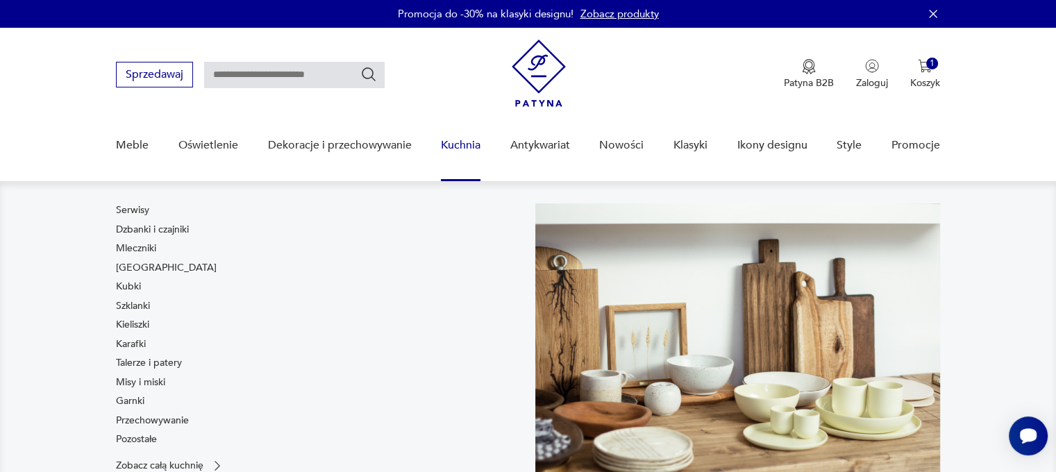
click at [466, 145] on link "Kuchnia" at bounding box center [461, 145] width 40 height 53
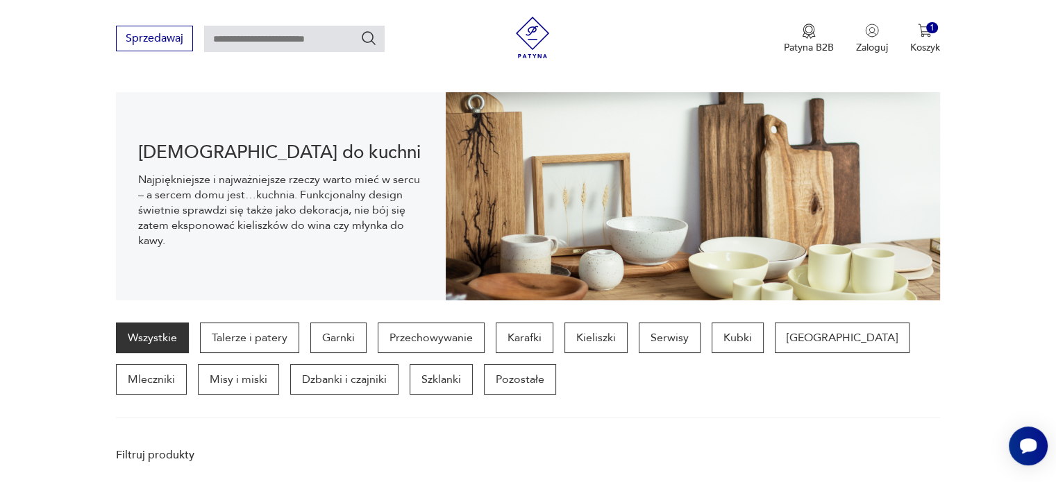
scroll to position [137, 0]
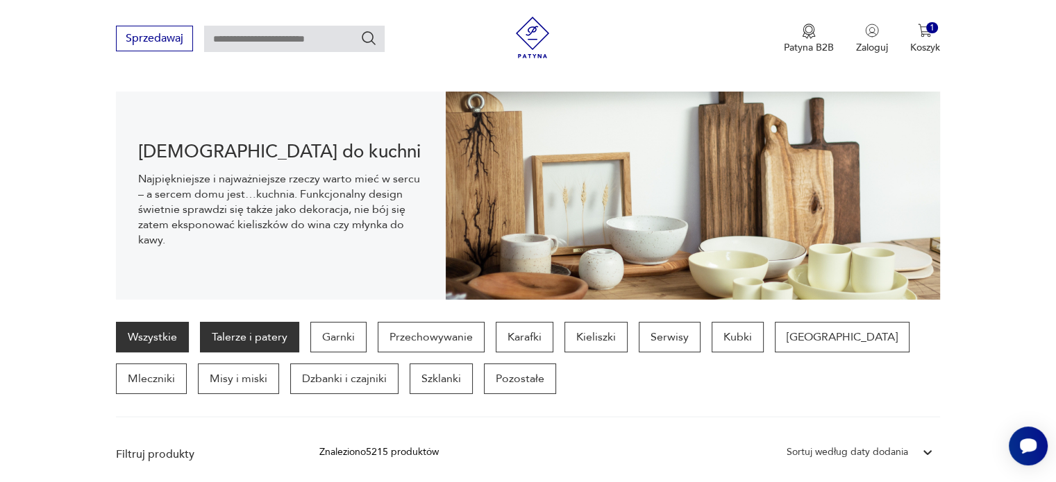
click at [222, 331] on p "Talerze i patery" at bounding box center [249, 337] width 99 height 31
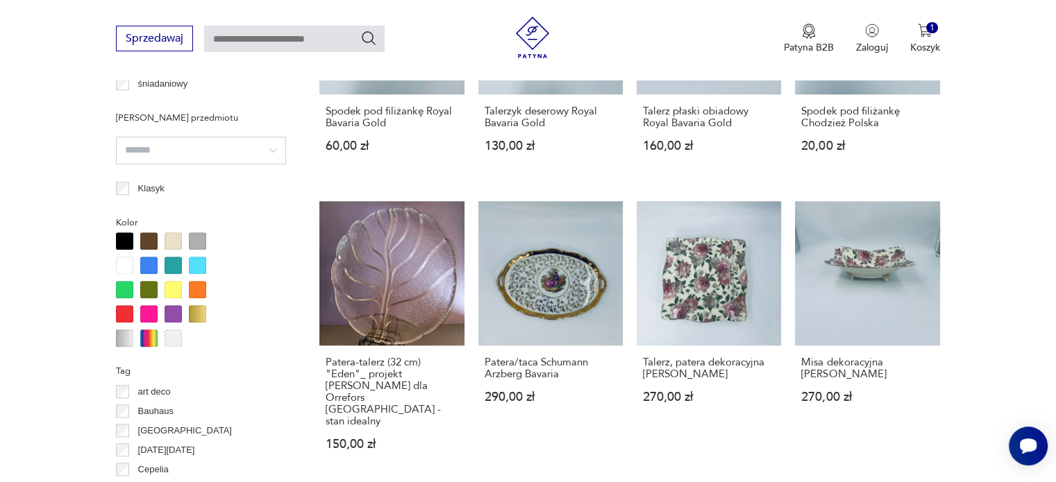
scroll to position [1236, 0]
